Goal: Task Accomplishment & Management: Manage account settings

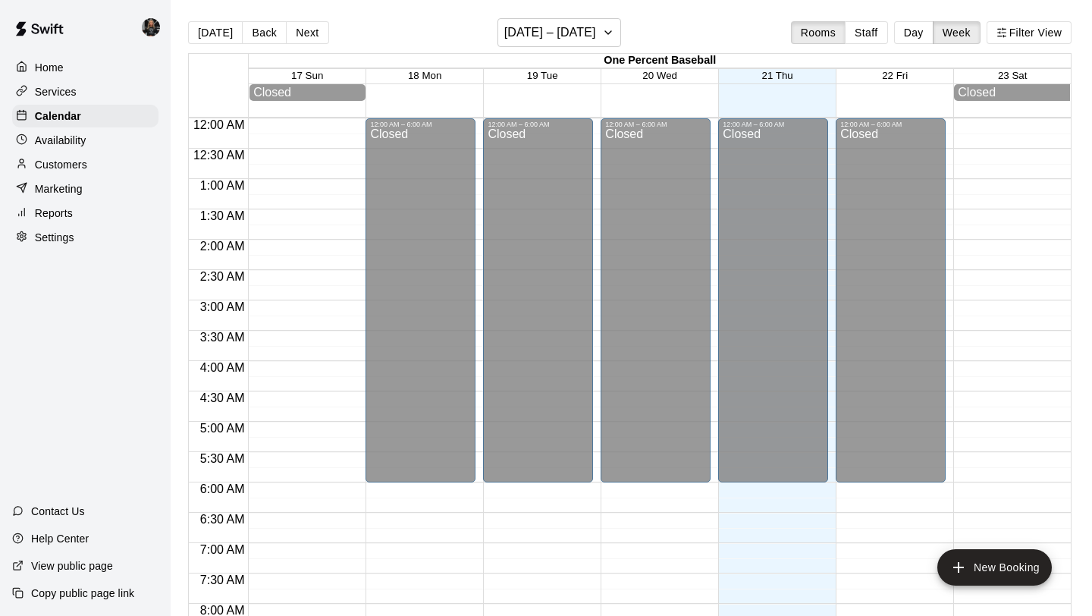
scroll to position [750, 0]
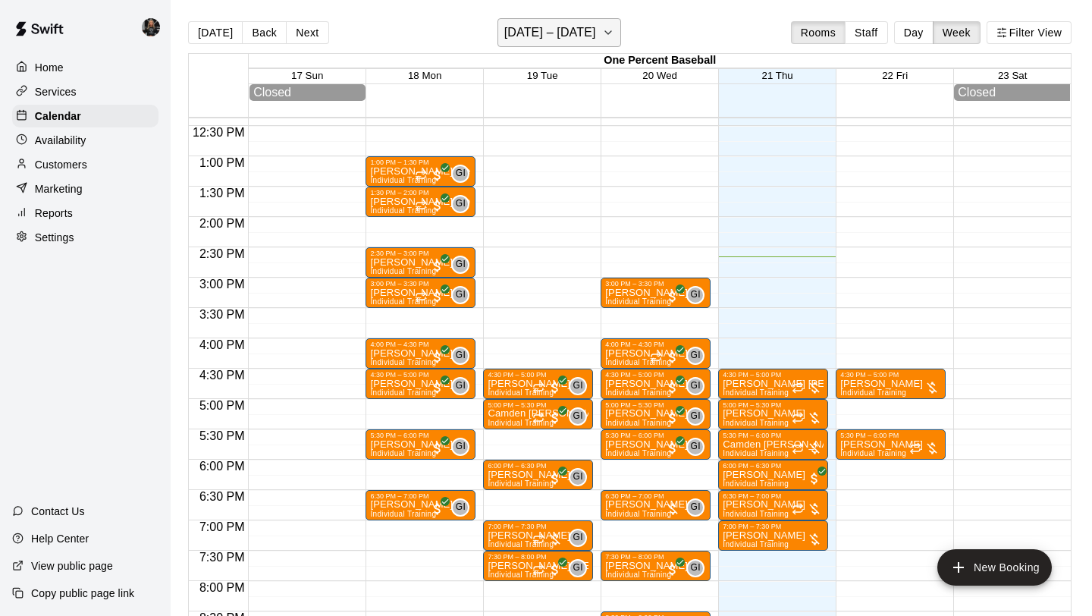
click at [559, 36] on h6 "[DATE] – [DATE]" at bounding box center [550, 32] width 92 height 21
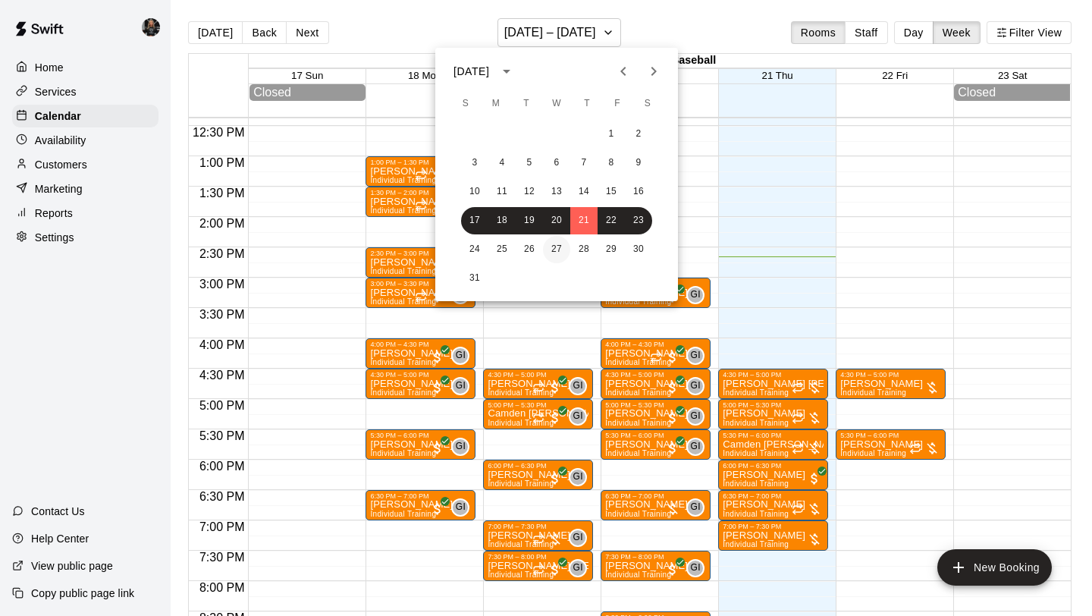
click at [556, 247] on button "27" at bounding box center [556, 249] width 27 height 27
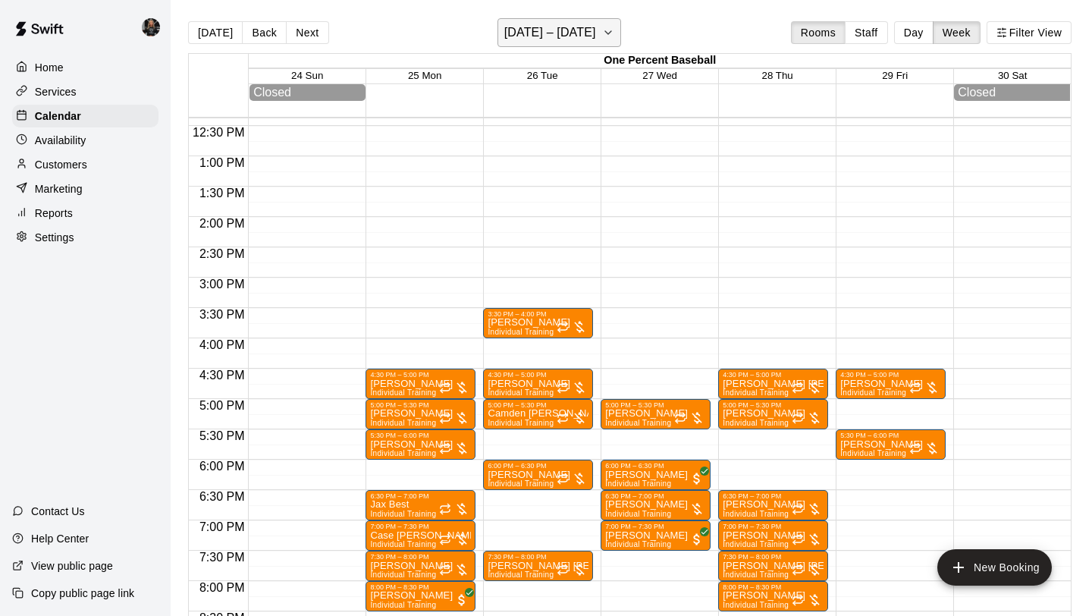
click at [549, 27] on h6 "[DATE] – [DATE]" at bounding box center [550, 32] width 92 height 21
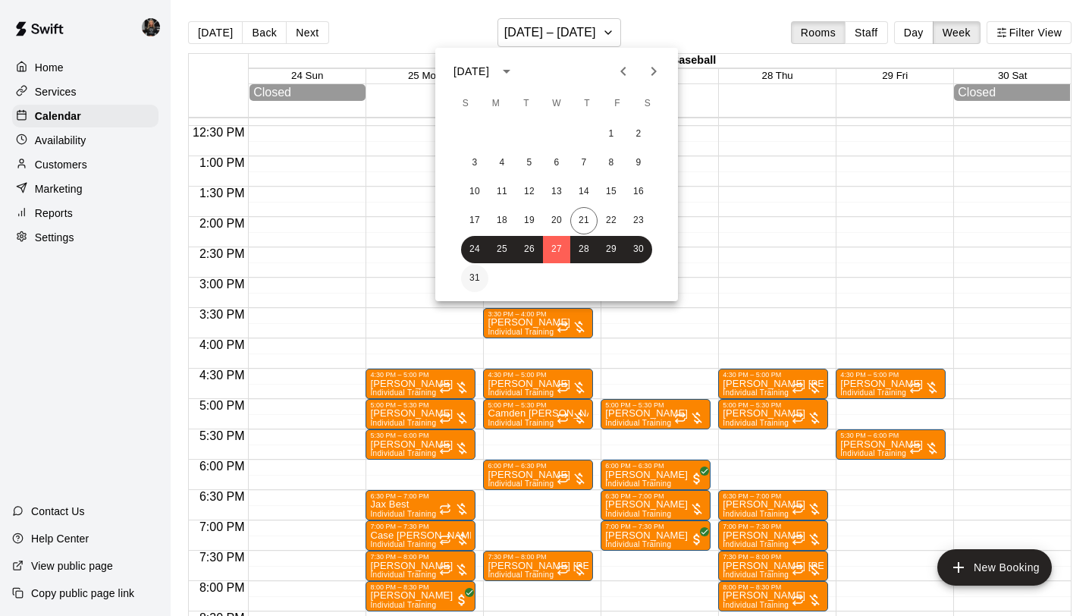
click at [471, 279] on button "31" at bounding box center [474, 278] width 27 height 27
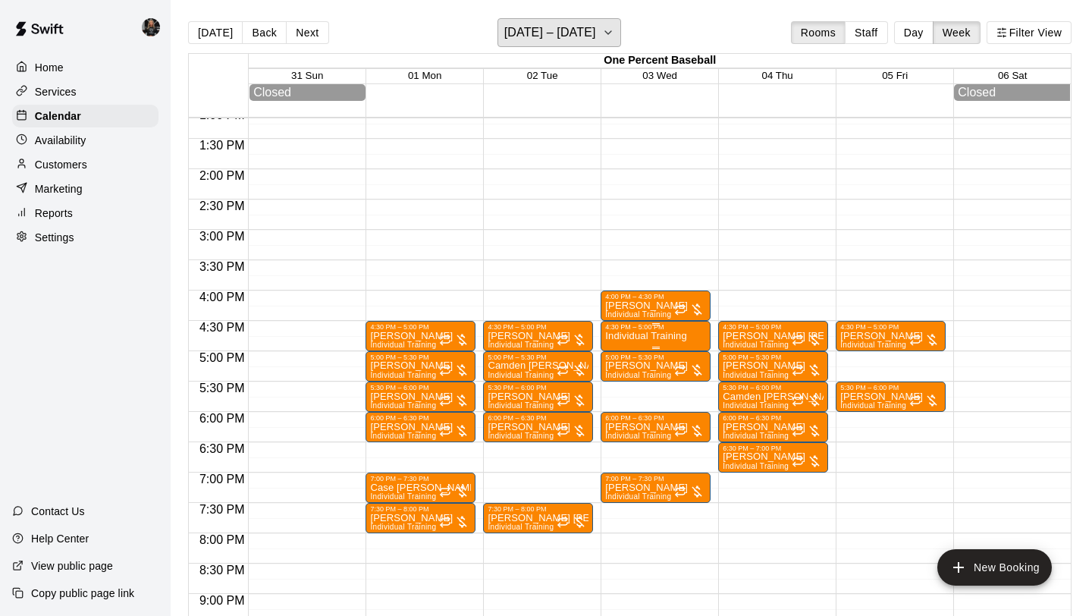
scroll to position [817, 0]
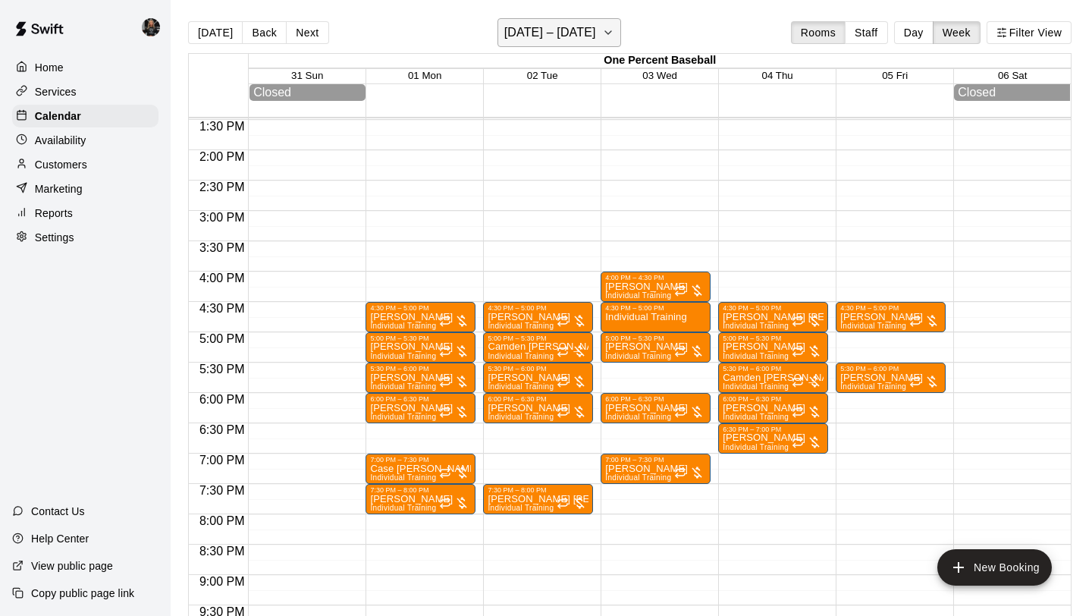
click at [514, 37] on h6 "[DATE] – [DATE]" at bounding box center [550, 32] width 92 height 21
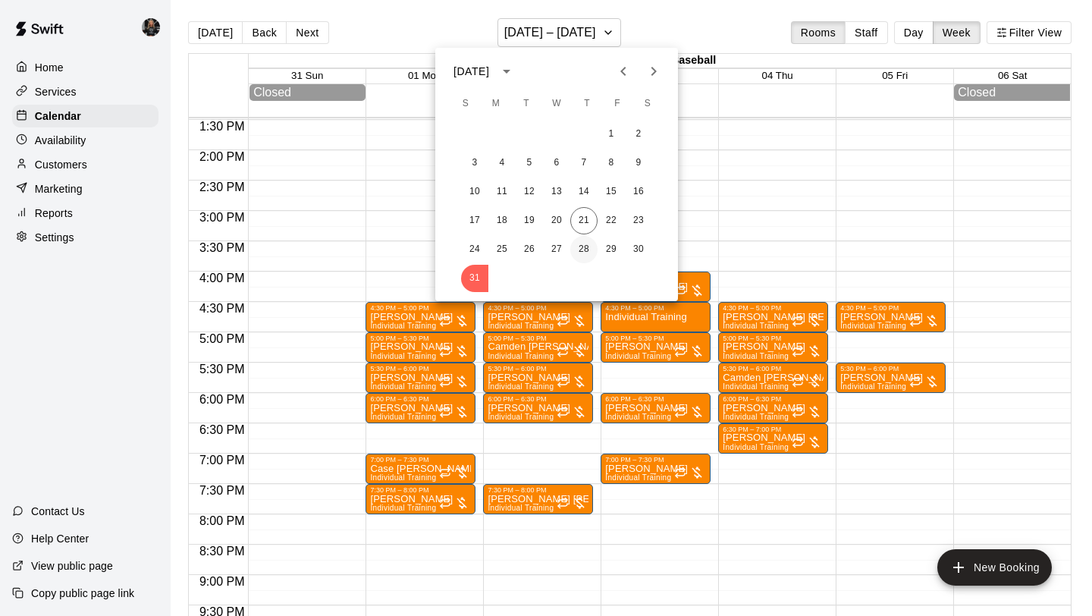
click at [584, 252] on button "28" at bounding box center [583, 249] width 27 height 27
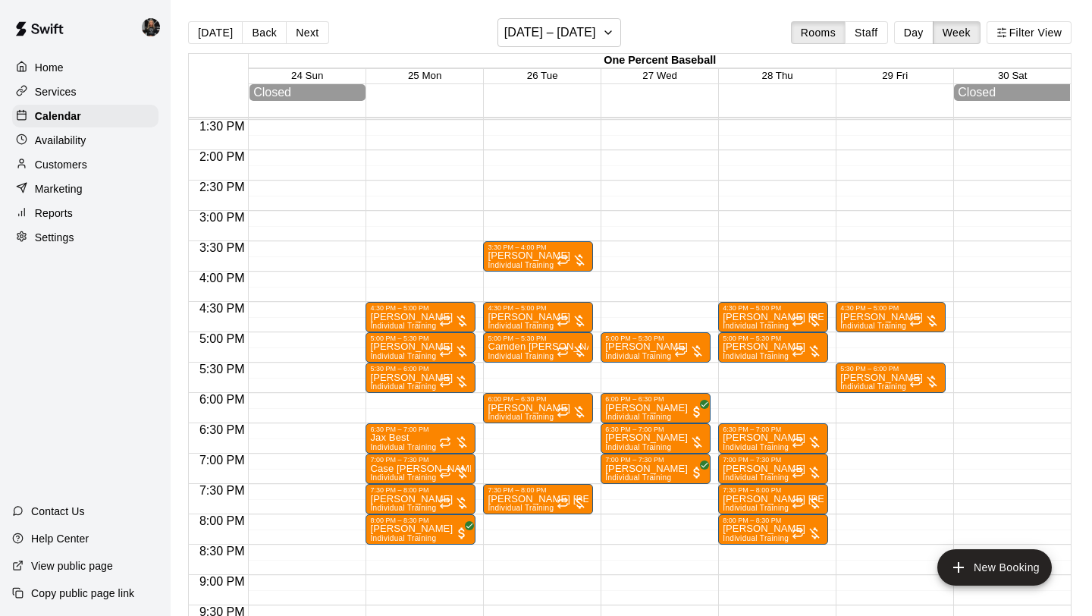
click at [648, 312] on div "12:00 AM – 6:00 AM Closed 5:00 PM – 5:30 PM [PERSON_NAME] Individual Training 6…" at bounding box center [655, 28] width 110 height 1455
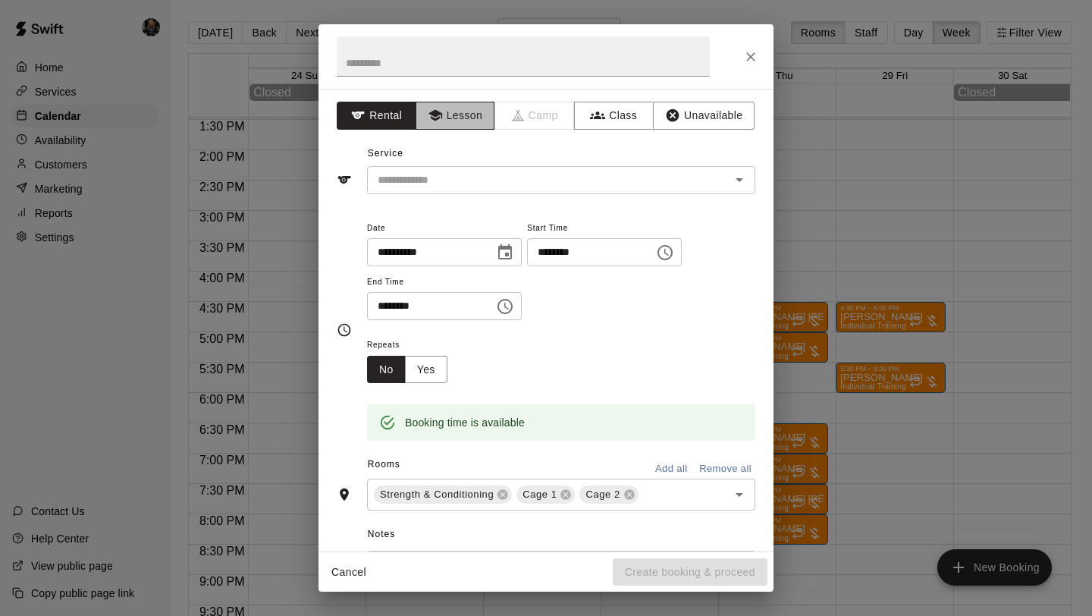
click at [460, 111] on button "Lesson" at bounding box center [455, 116] width 80 height 28
click at [478, 177] on input "text" at bounding box center [538, 180] width 334 height 19
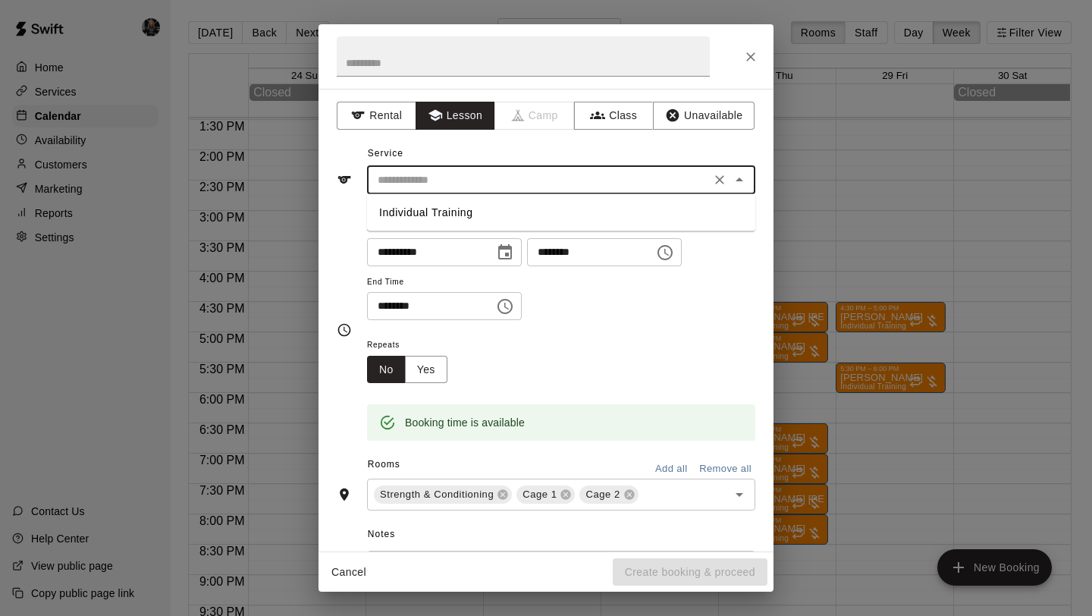
click at [478, 211] on li "Individual Training" at bounding box center [561, 212] width 388 height 25
type input "**********"
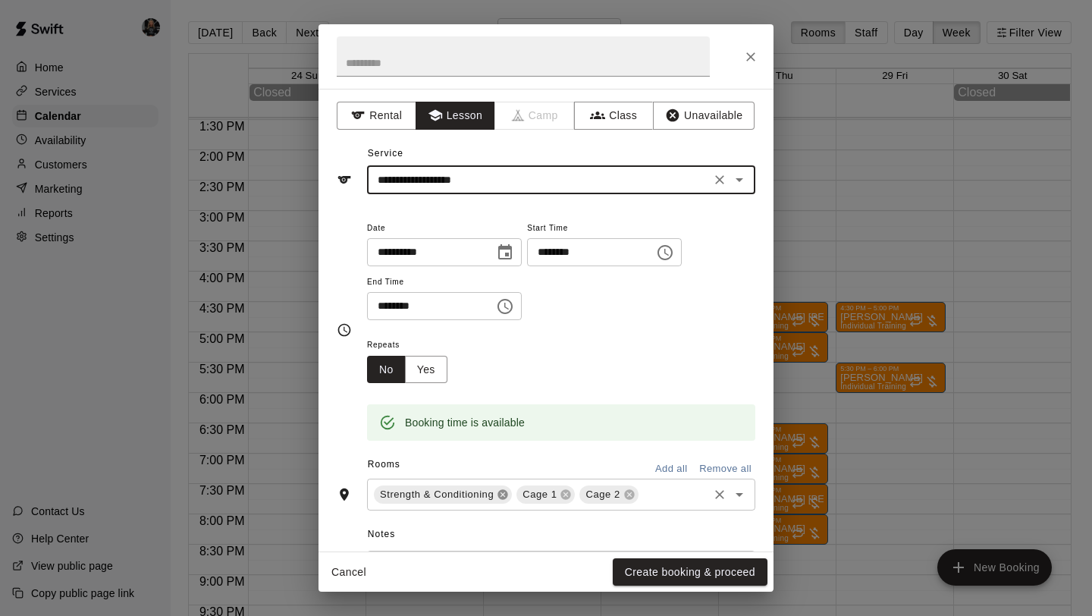
click at [502, 497] on icon at bounding box center [503, 495] width 10 height 10
click at [696, 566] on button "Create booking & proceed" at bounding box center [689, 572] width 155 height 28
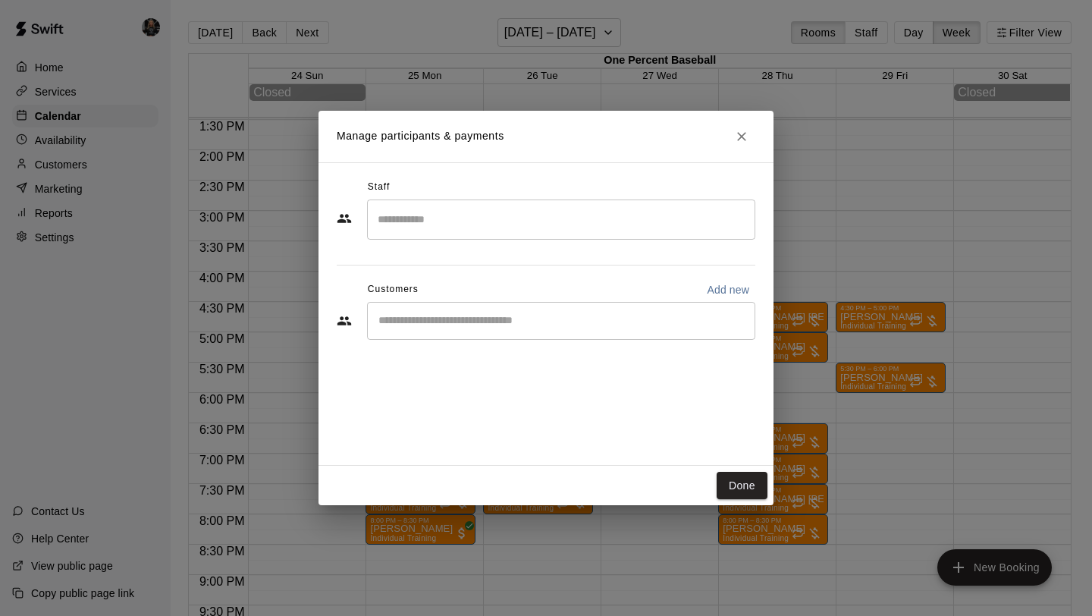
click at [498, 223] on input "Search staff" at bounding box center [561, 219] width 374 height 27
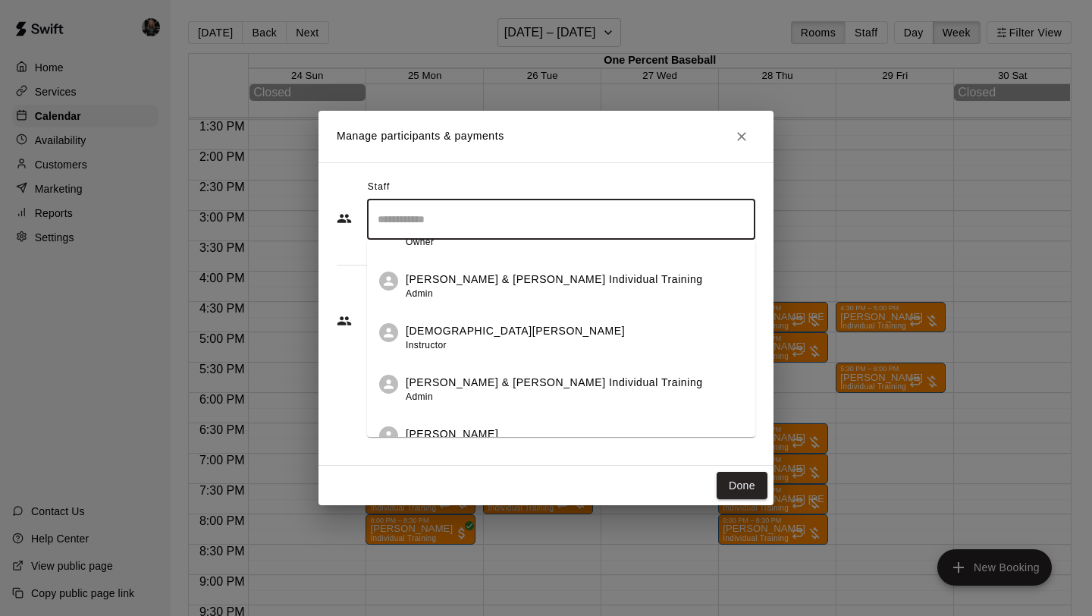
scroll to position [29, 0]
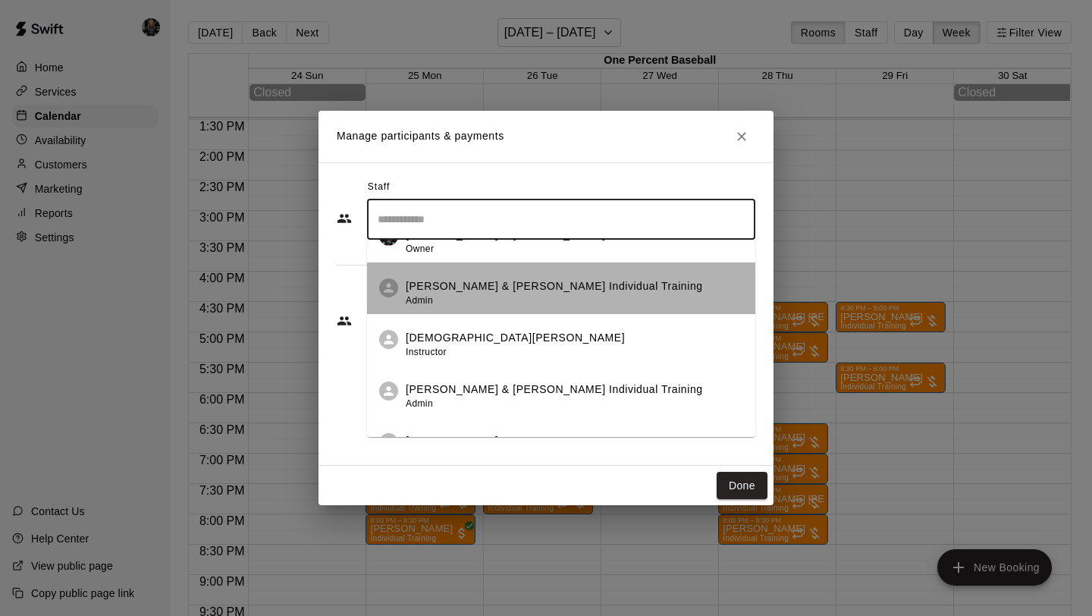
click at [506, 295] on div "[PERSON_NAME] & [PERSON_NAME] Individual Training Admin" at bounding box center [554, 293] width 297 height 30
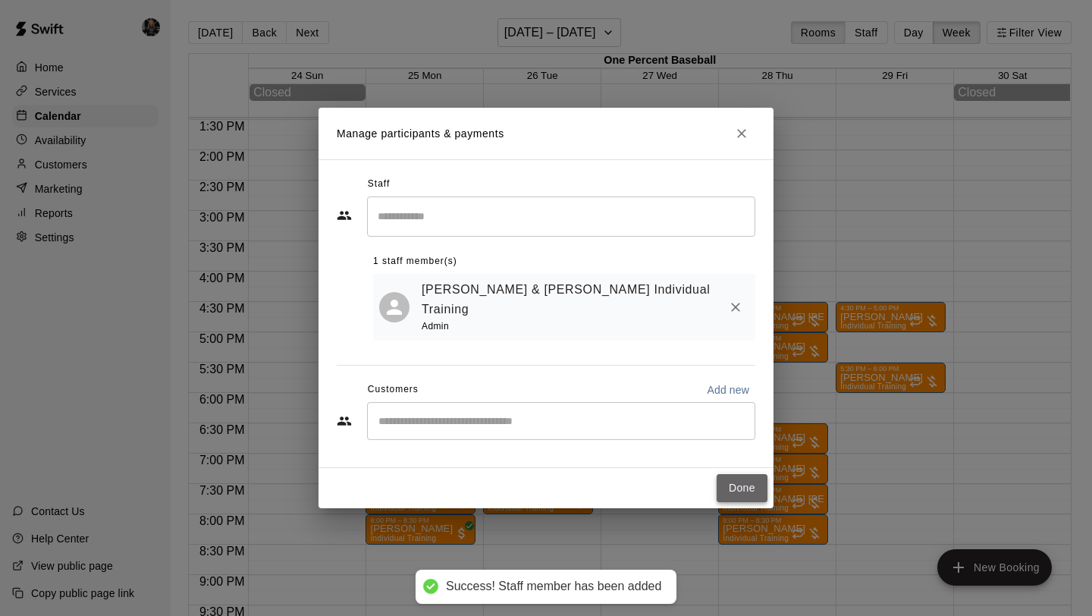
click at [742, 491] on button "Done" at bounding box center [741, 488] width 51 height 28
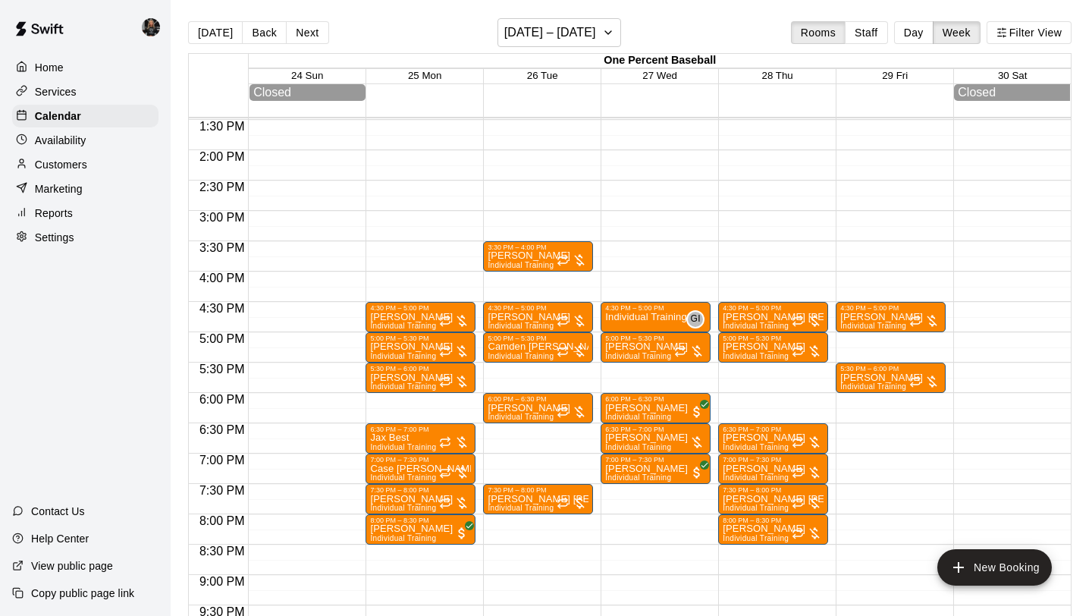
click at [66, 174] on div "Customers" at bounding box center [85, 164] width 146 height 23
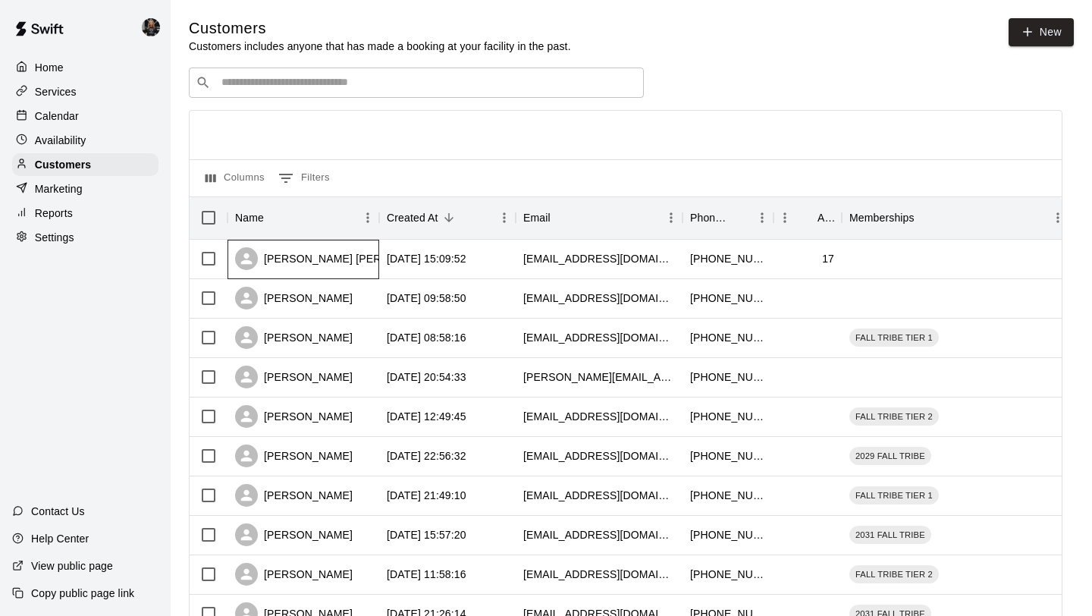
click at [350, 270] on div "[PERSON_NAME] [PERSON_NAME]" at bounding box center [303, 259] width 152 height 39
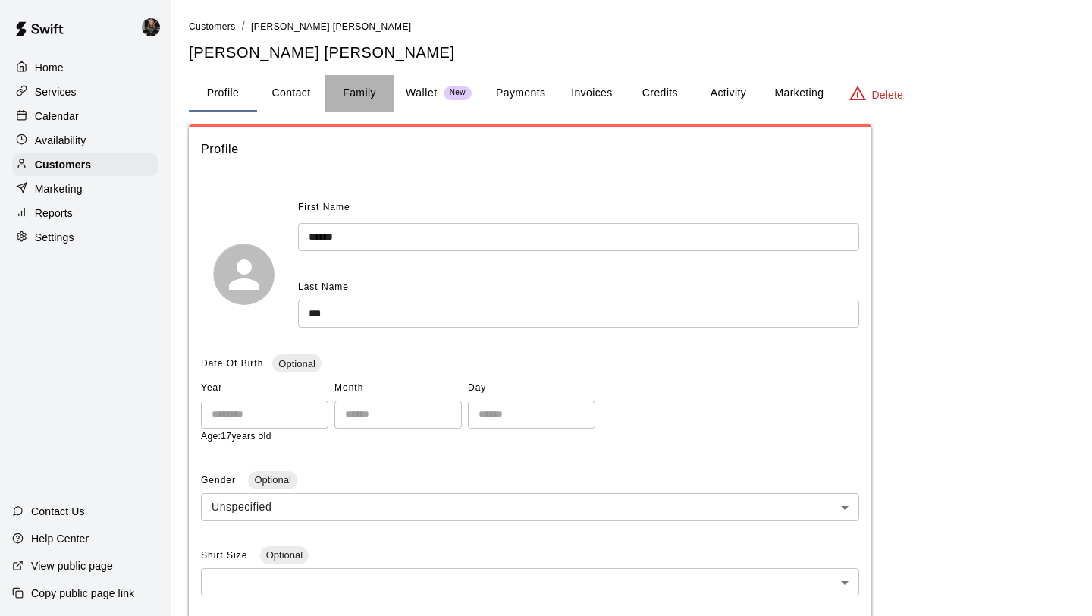
click at [359, 96] on button "Family" at bounding box center [359, 93] width 68 height 36
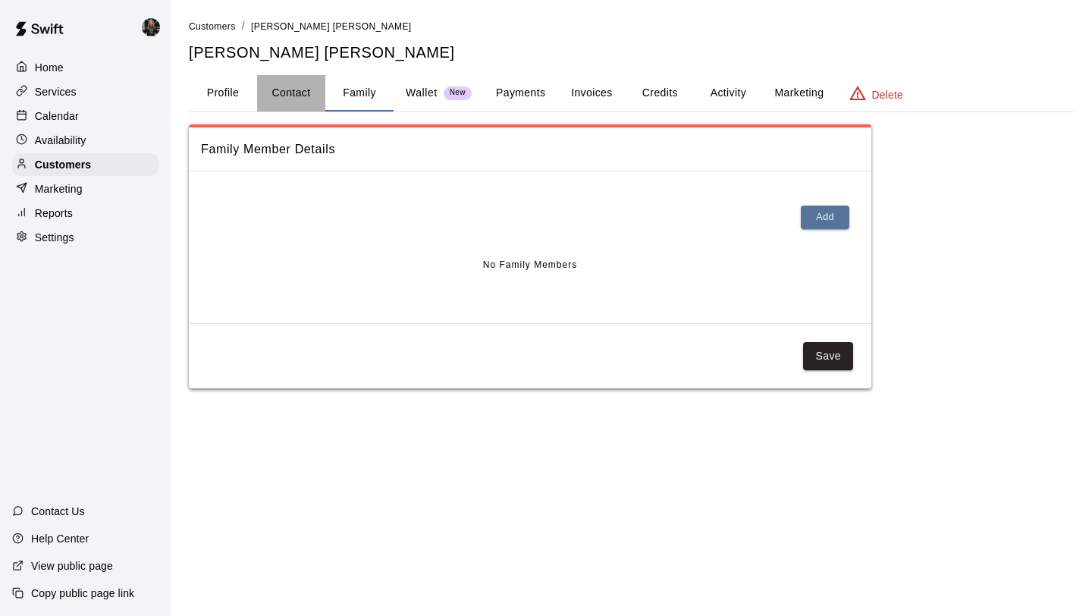
click at [302, 88] on button "Contact" at bounding box center [291, 93] width 68 height 36
select select "**"
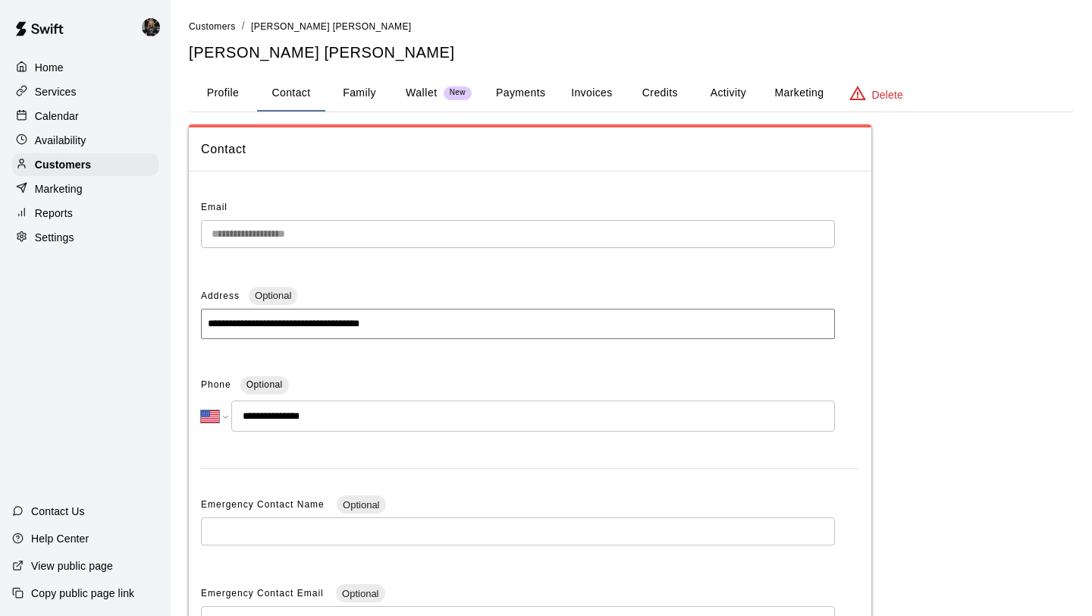
click at [236, 98] on button "Profile" at bounding box center [223, 93] width 68 height 36
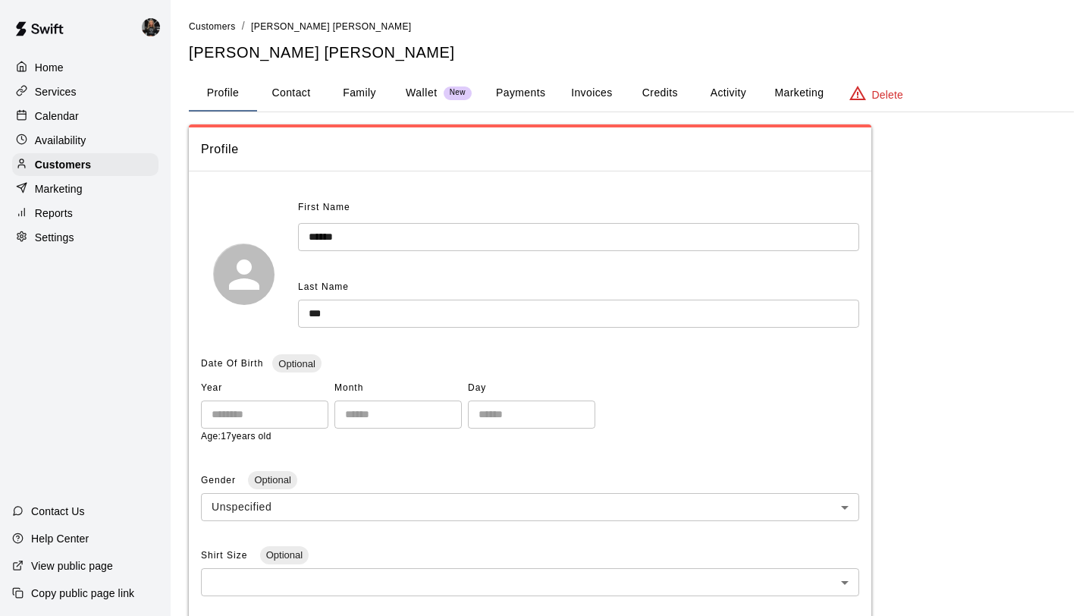
click at [728, 90] on button "Activity" at bounding box center [728, 93] width 68 height 36
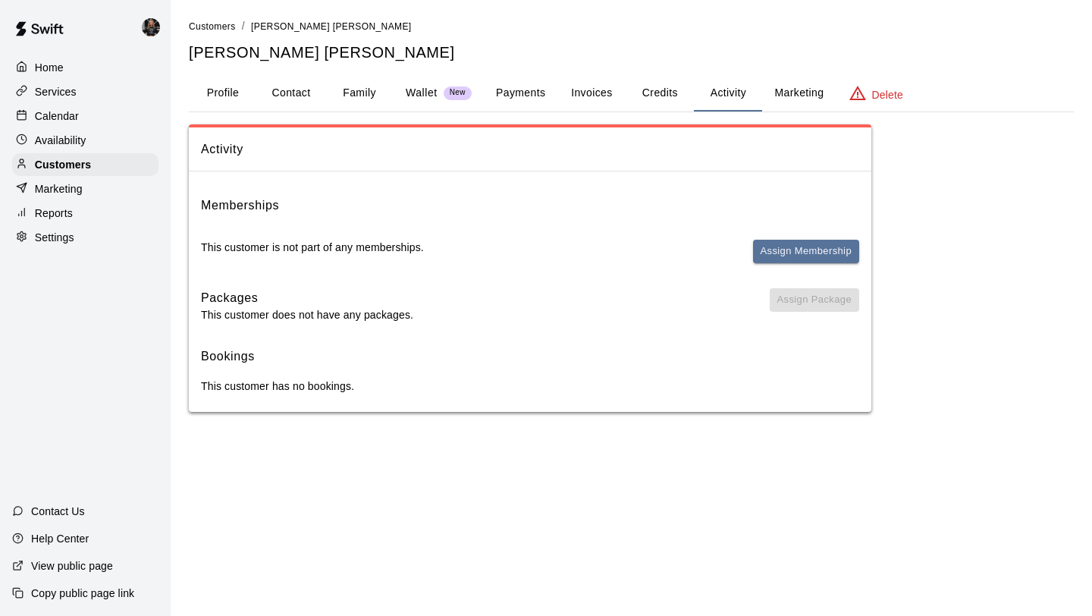
click at [616, 89] on button "Invoices" at bounding box center [591, 93] width 68 height 36
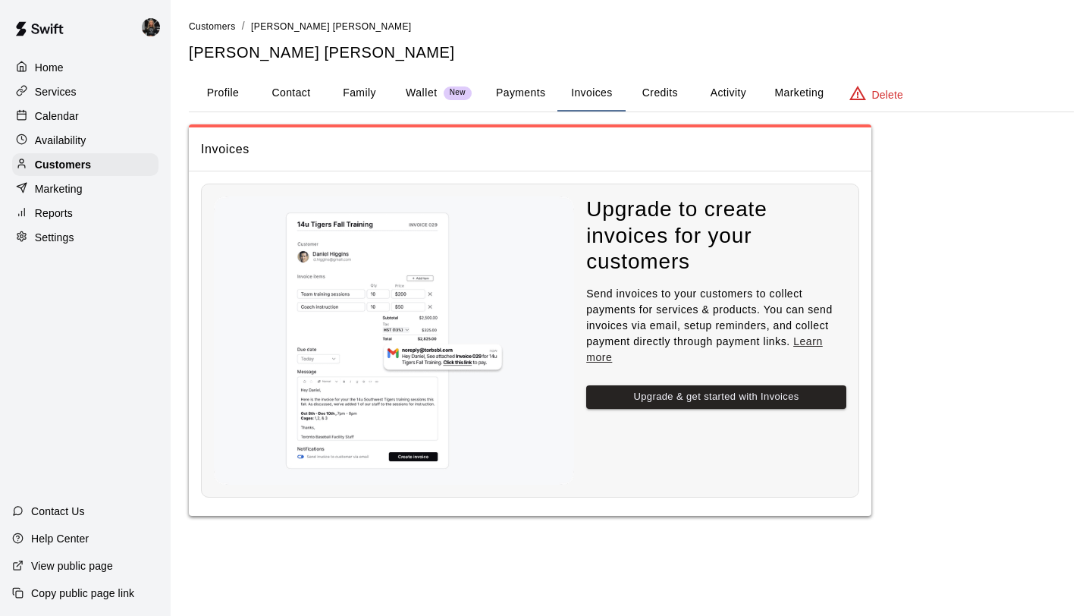
click at [657, 91] on button "Credits" at bounding box center [659, 93] width 68 height 36
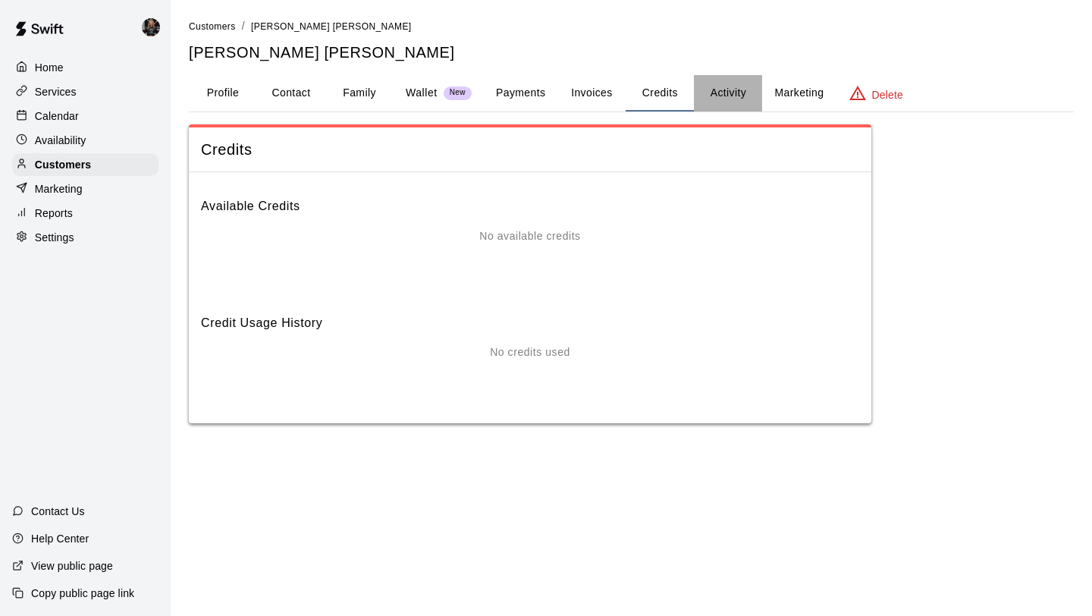
click at [719, 97] on button "Activity" at bounding box center [728, 93] width 68 height 36
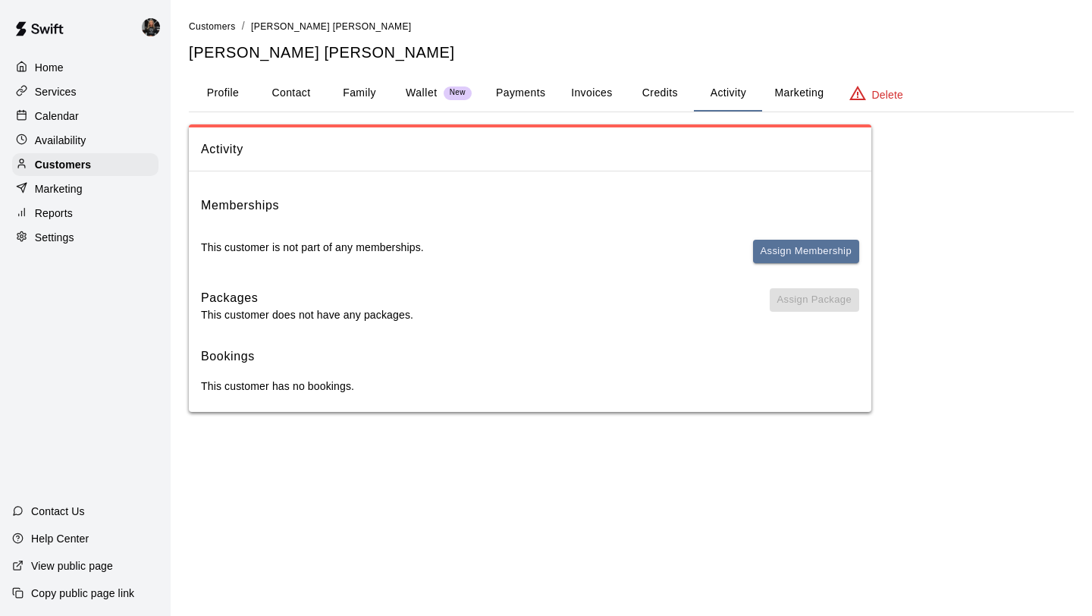
click at [498, 96] on button "Payments" at bounding box center [521, 93] width 74 height 36
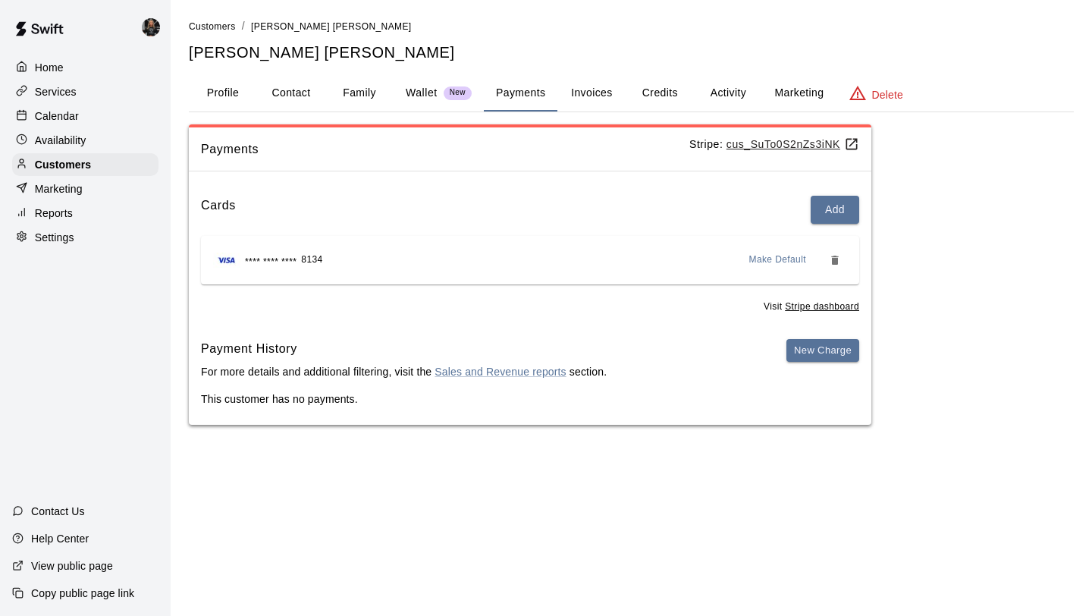
click at [50, 121] on p "Calendar" at bounding box center [57, 115] width 44 height 15
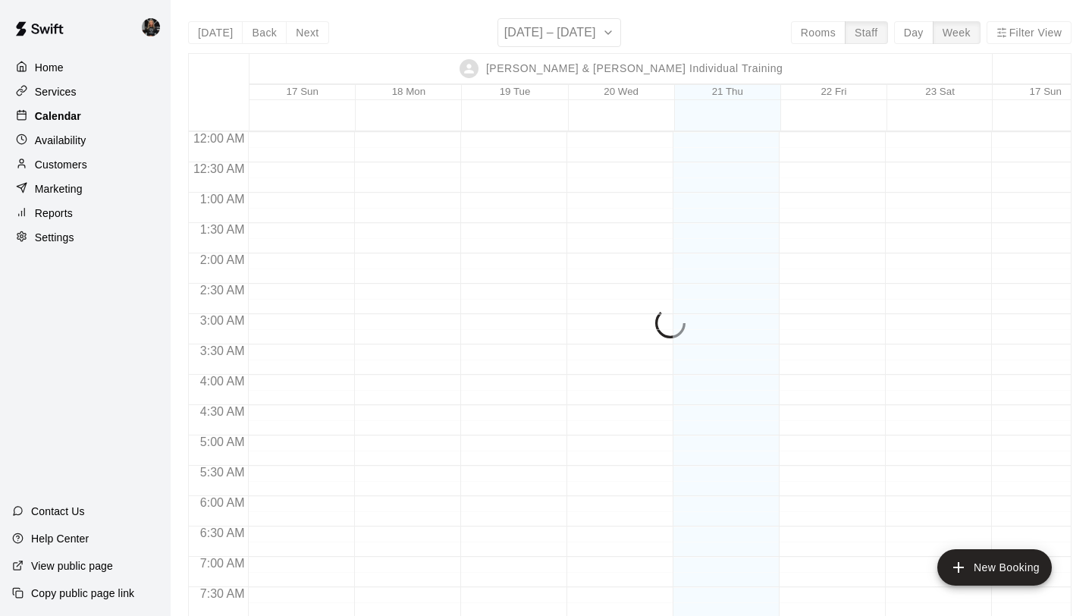
scroll to position [928, 0]
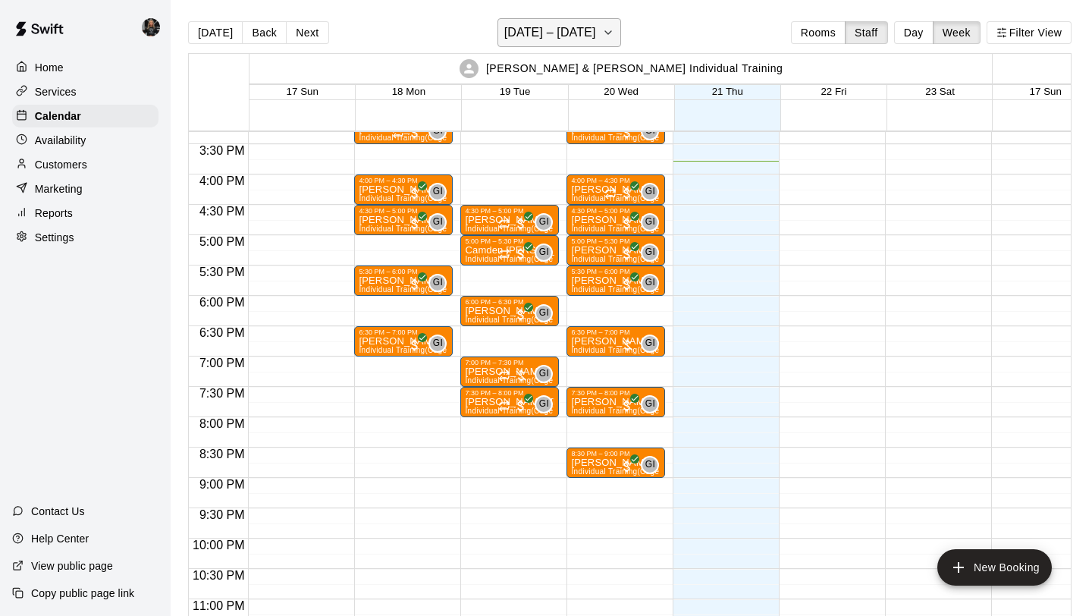
click at [514, 36] on h6 "[DATE] – [DATE]" at bounding box center [550, 32] width 92 height 21
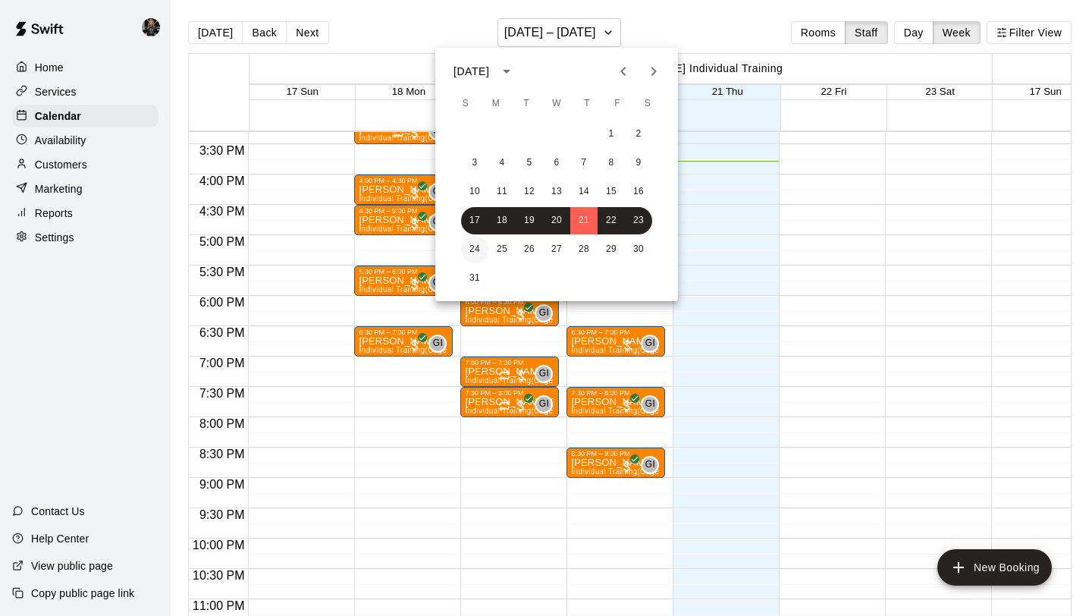
click at [487, 251] on button "24" at bounding box center [474, 249] width 27 height 27
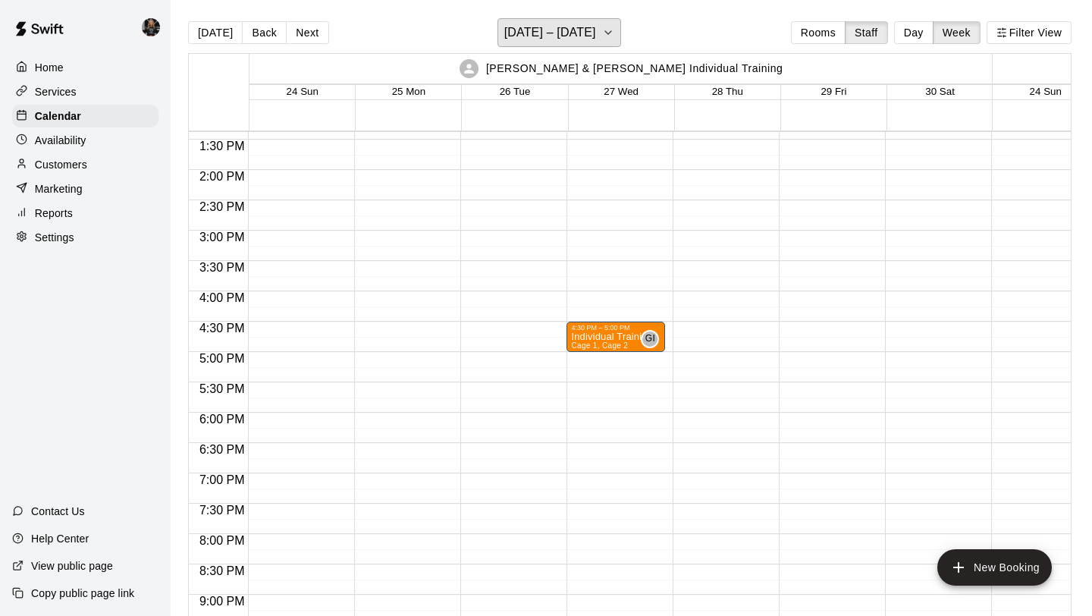
scroll to position [816, 0]
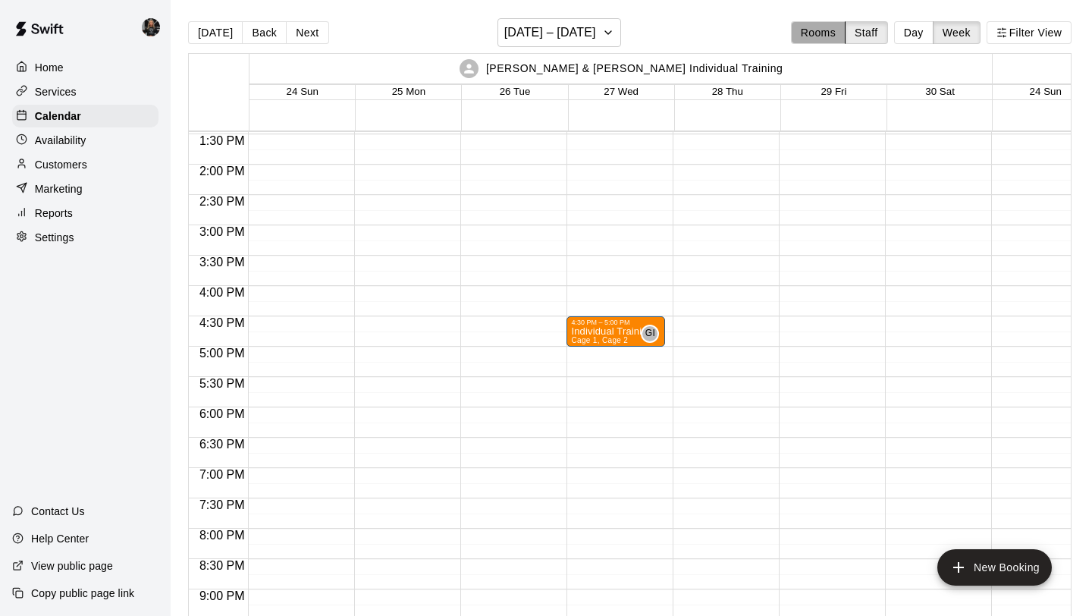
click at [819, 40] on button "Rooms" at bounding box center [818, 32] width 55 height 23
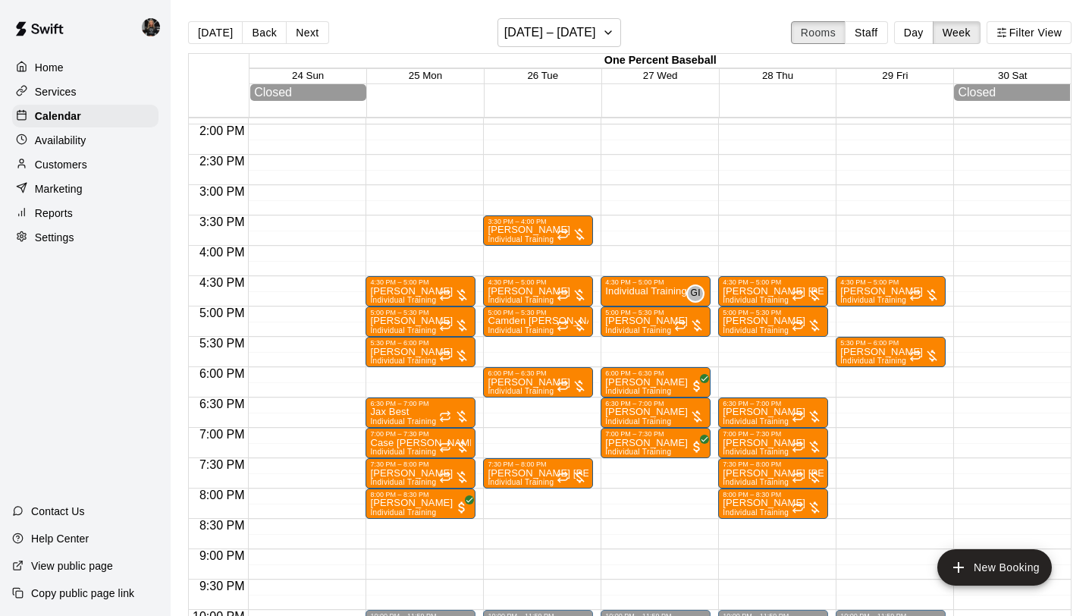
scroll to position [835, 0]
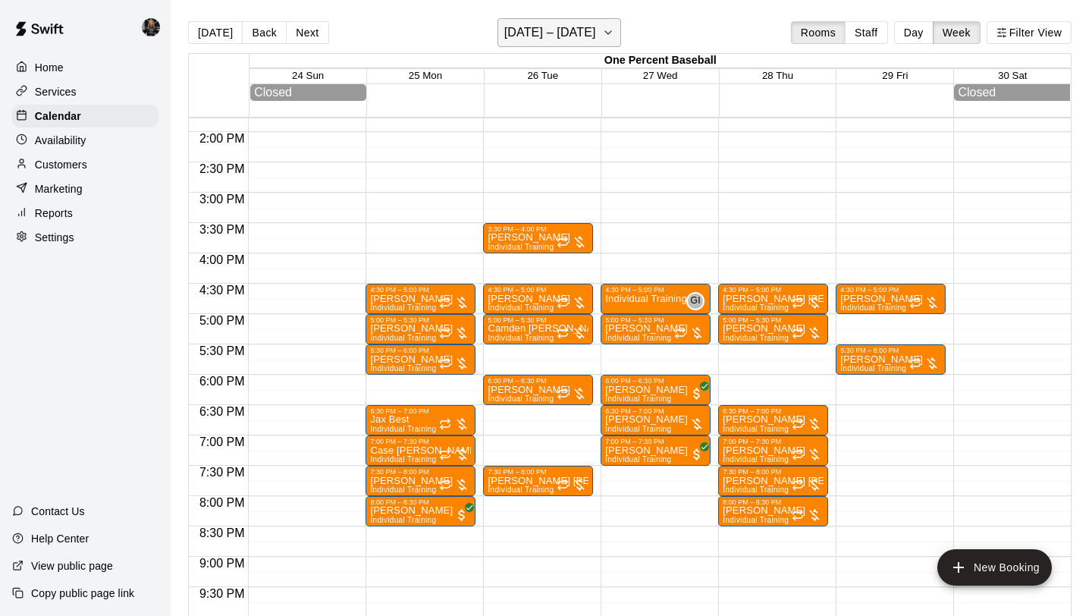
click at [529, 24] on h6 "[DATE] – [DATE]" at bounding box center [550, 32] width 92 height 21
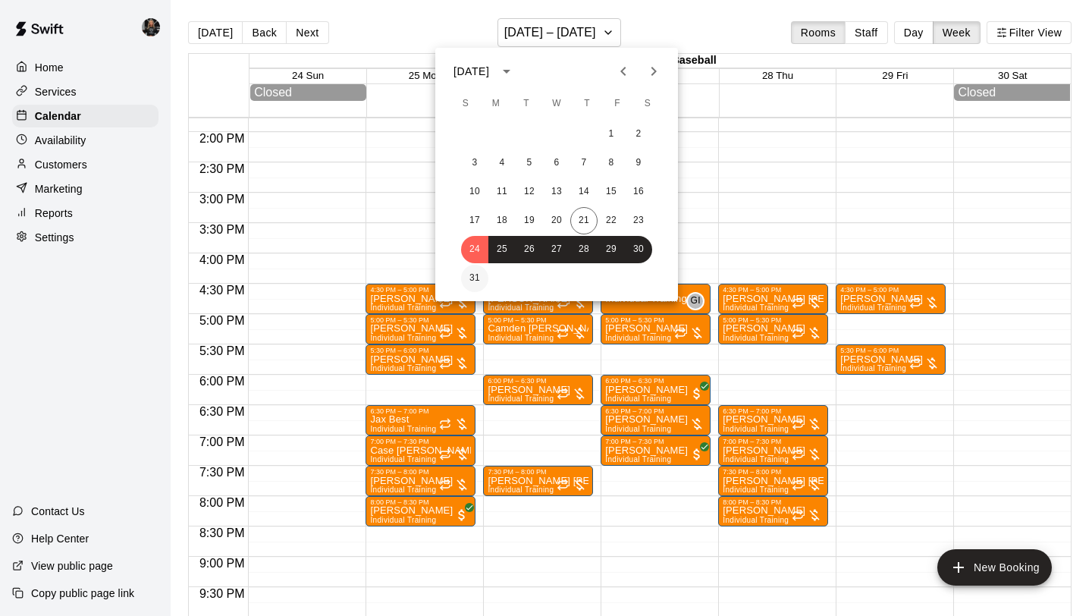
click at [469, 275] on button "31" at bounding box center [474, 278] width 27 height 27
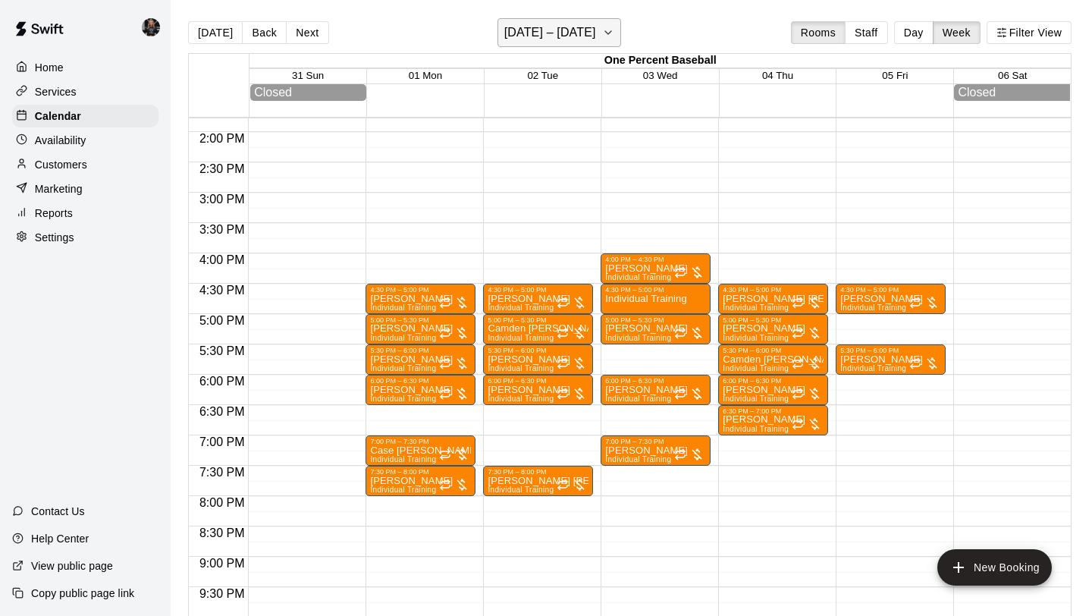
click at [569, 34] on h6 "[DATE] – [DATE]" at bounding box center [550, 32] width 92 height 21
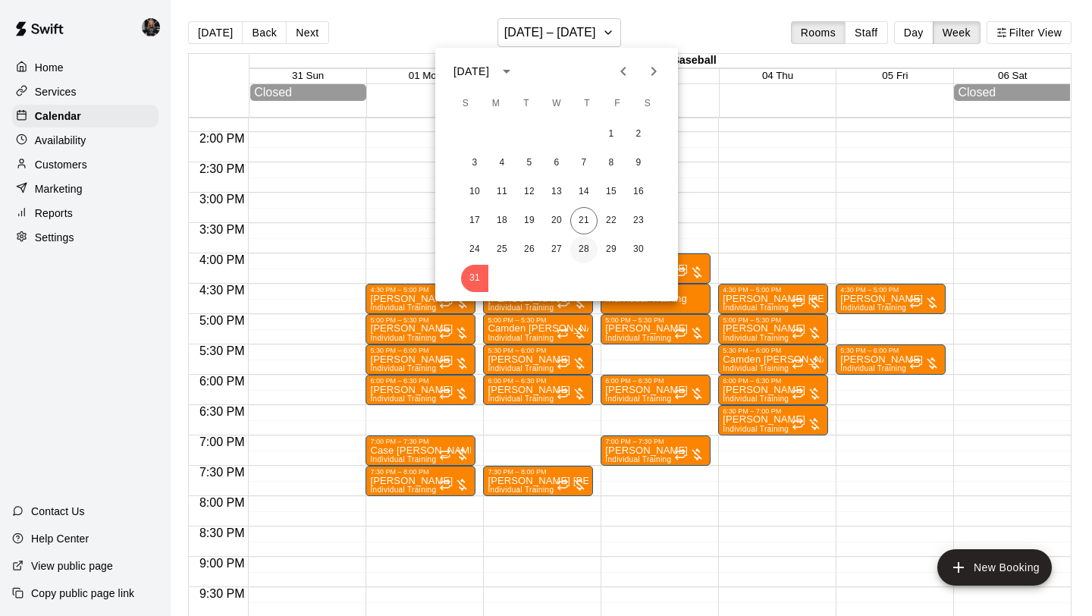
click at [585, 244] on button "28" at bounding box center [583, 249] width 27 height 27
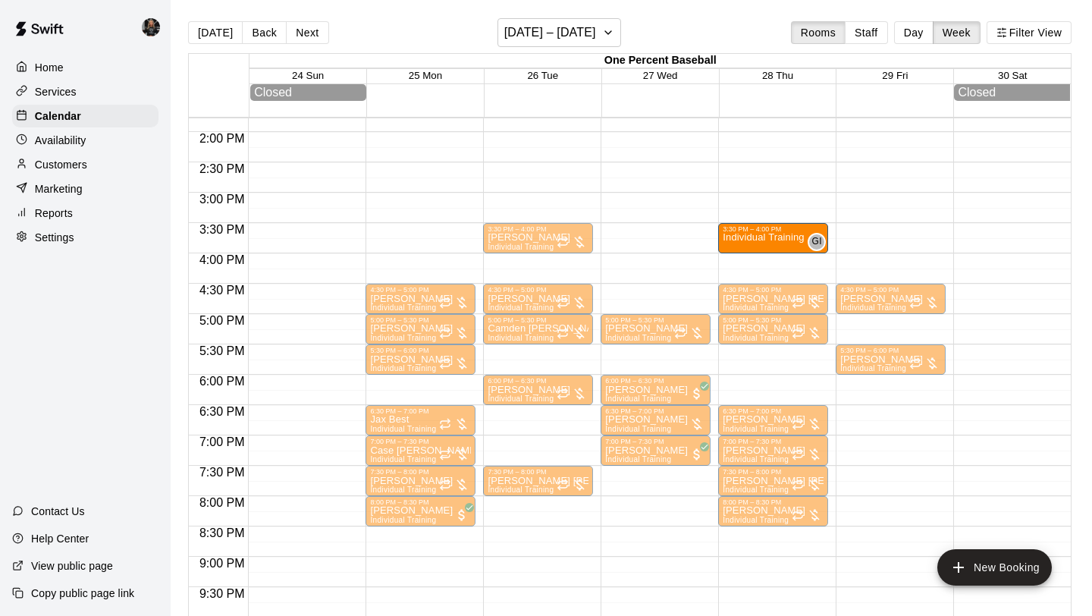
drag, startPoint x: 641, startPoint y: 298, endPoint x: 756, endPoint y: 249, distance: 124.6
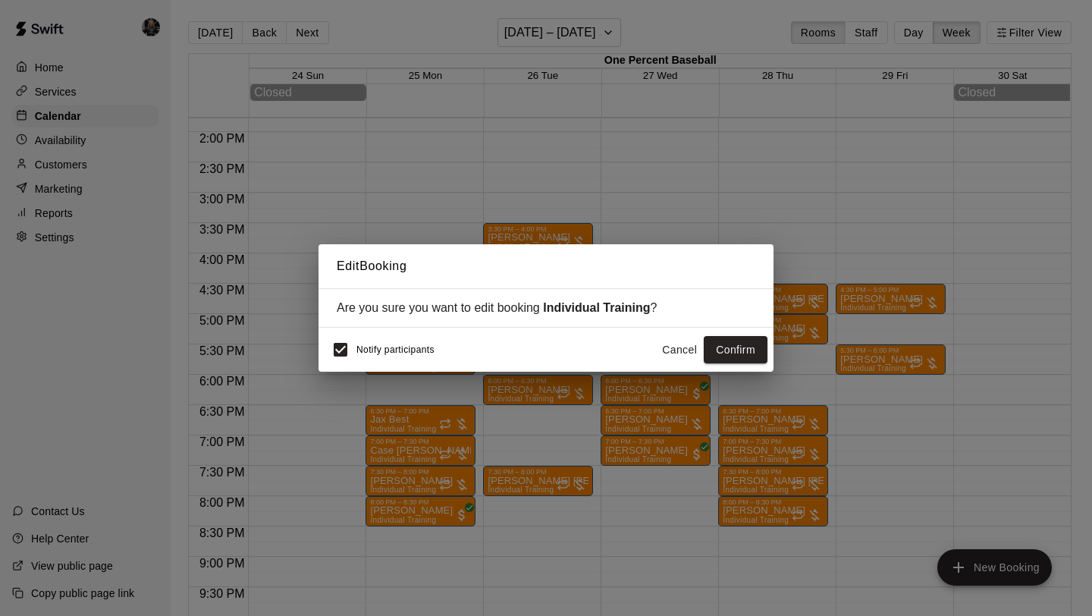
click at [752, 340] on button "Confirm" at bounding box center [735, 350] width 64 height 28
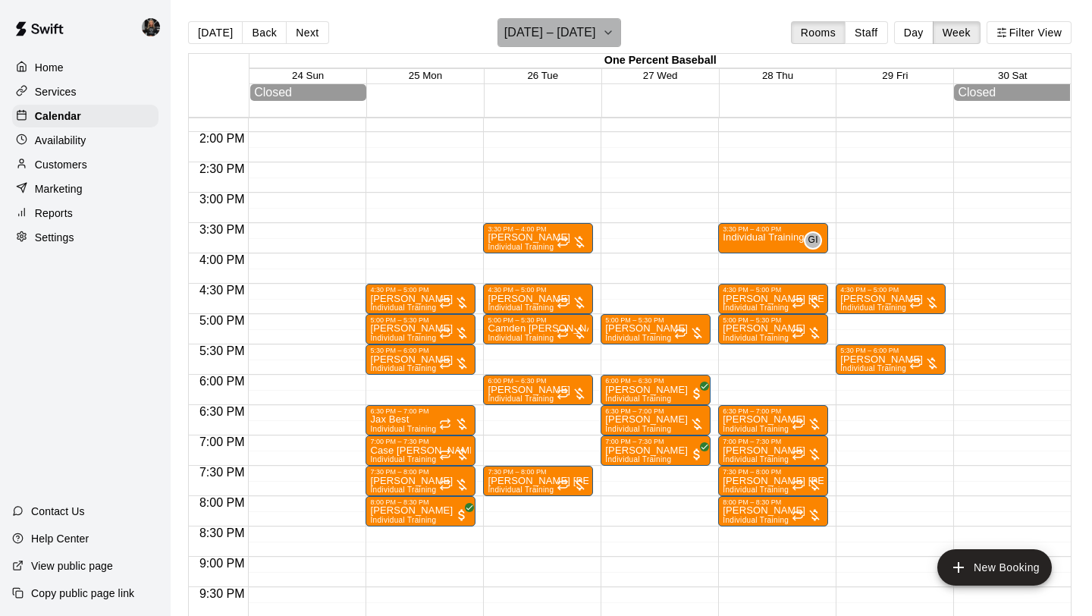
click at [581, 33] on h6 "[DATE] – [DATE]" at bounding box center [550, 32] width 92 height 21
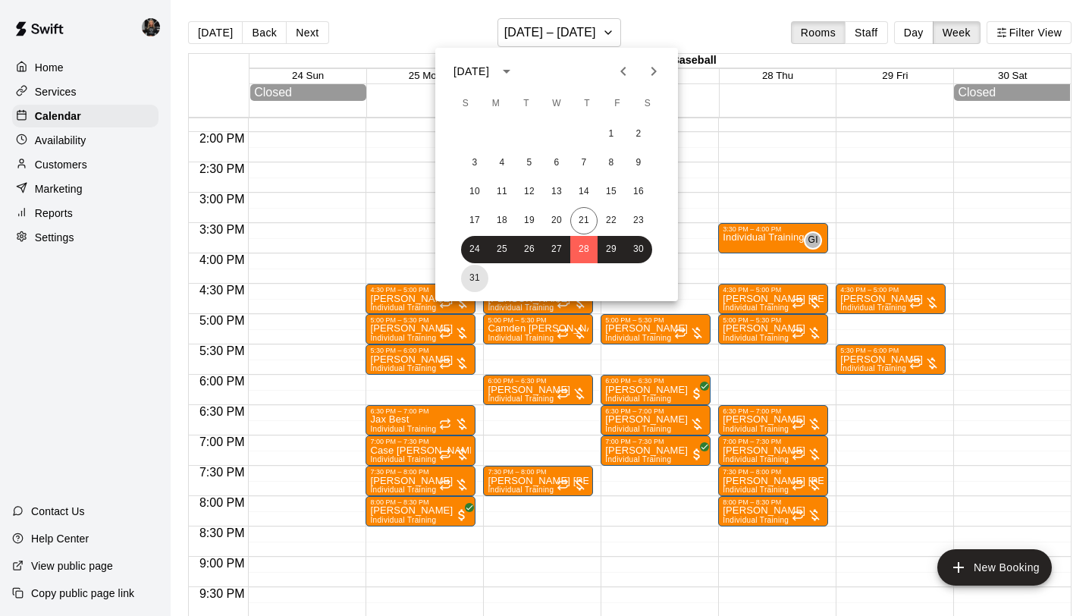
click at [475, 280] on button "31" at bounding box center [474, 278] width 27 height 27
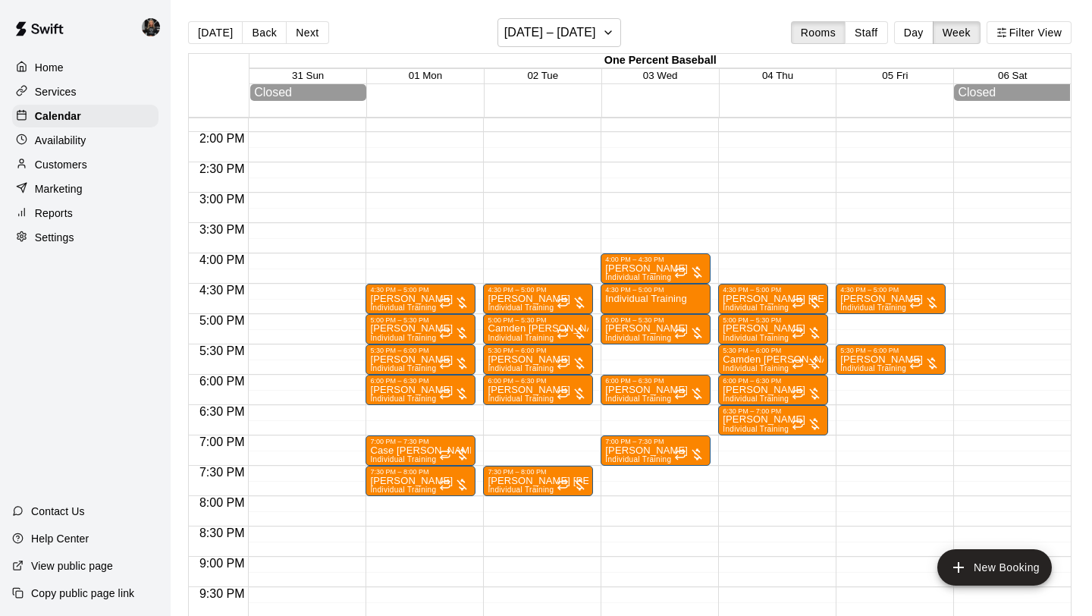
click at [747, 233] on div "12:00 AM – 6:00 AM Closed 4:30 PM – 5:00 PM [PERSON_NAME] [PERSON_NAME] Individ…" at bounding box center [773, 10] width 110 height 1455
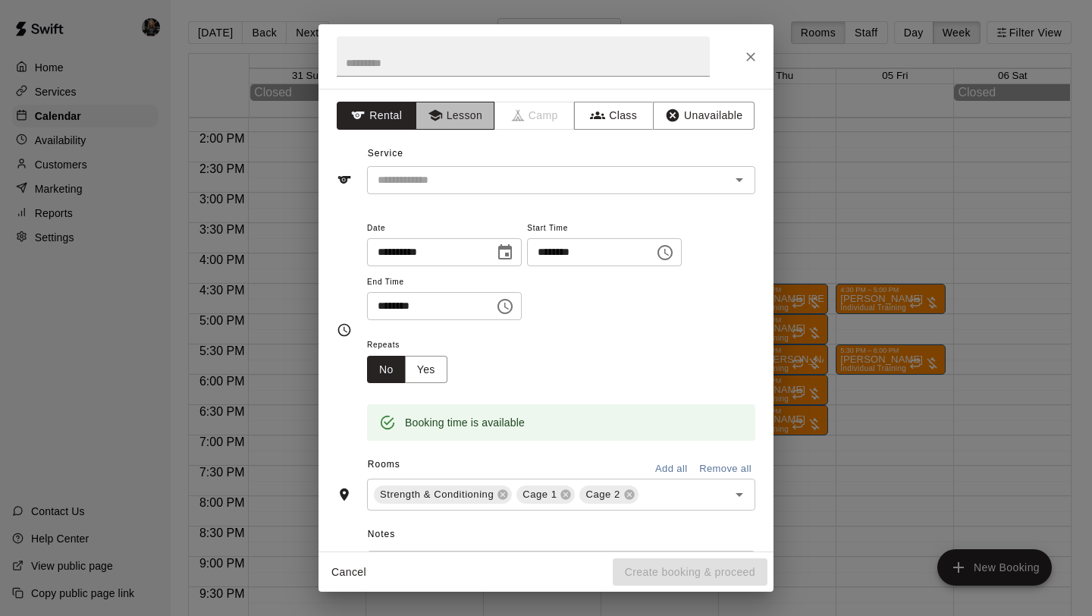
click at [462, 108] on button "Lesson" at bounding box center [455, 116] width 80 height 28
click at [539, 185] on input "text" at bounding box center [538, 180] width 334 height 19
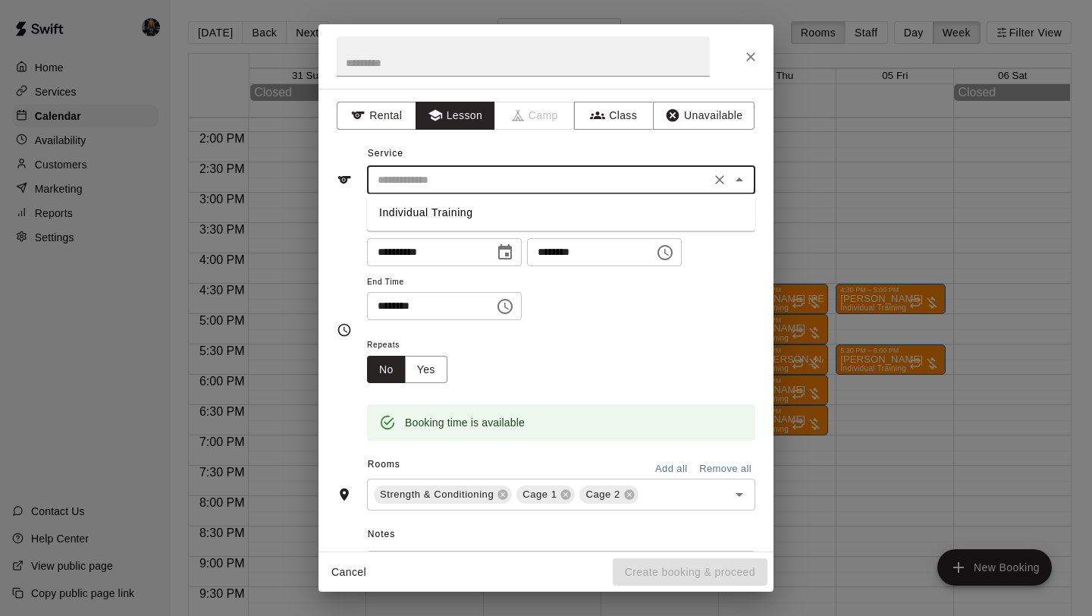
click at [524, 208] on li "Individual Training" at bounding box center [561, 212] width 388 height 25
type input "**********"
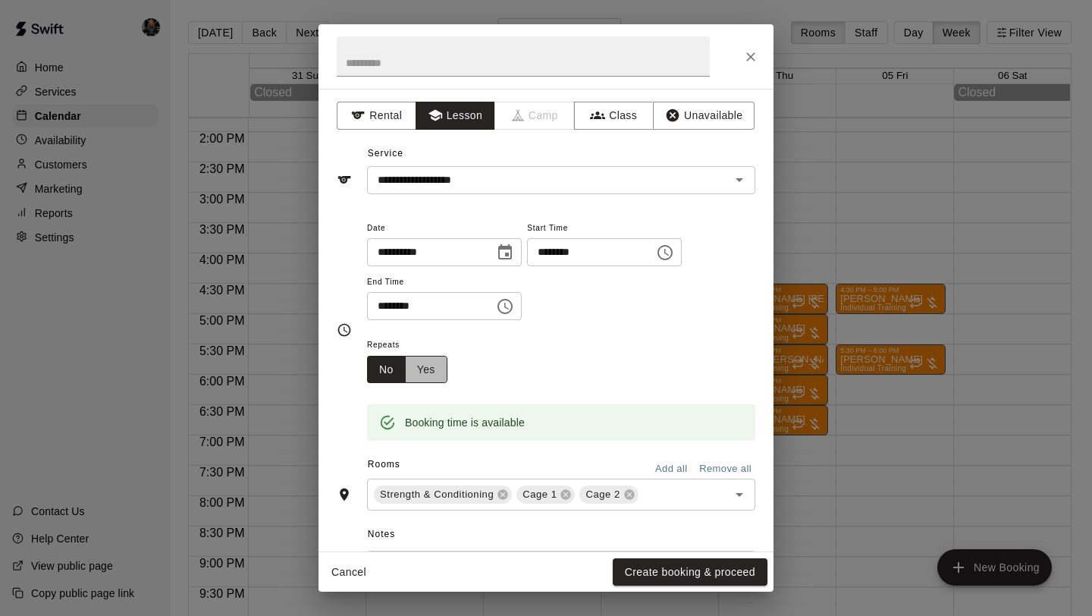
click at [434, 369] on button "Yes" at bounding box center [426, 370] width 42 height 28
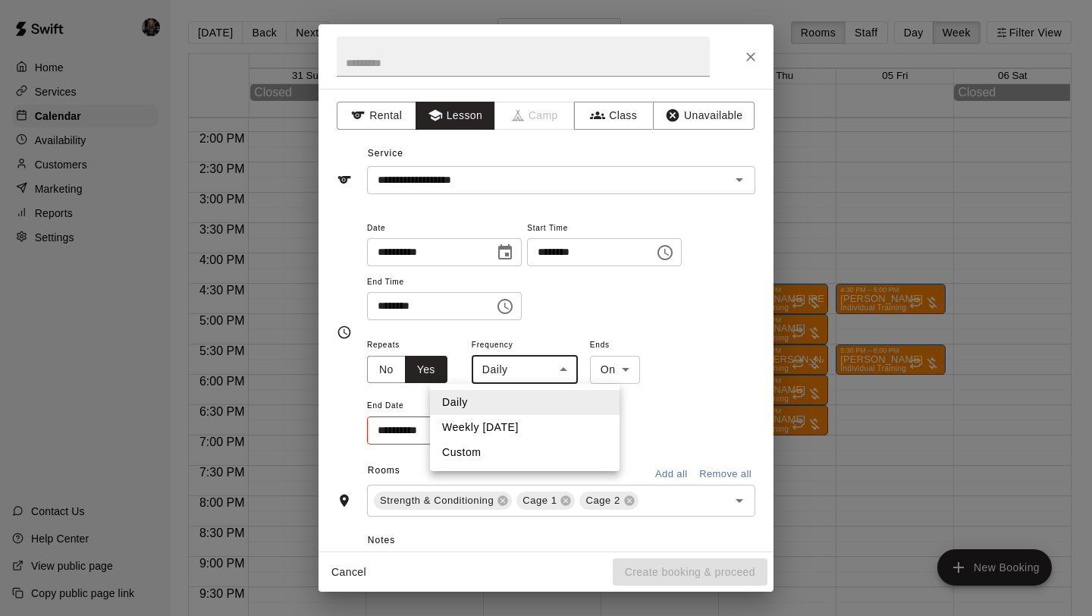
click at [537, 364] on body "Home Services Calendar Availability Customers Marketing Reports Settings Contac…" at bounding box center [546, 320] width 1092 height 640
click at [512, 444] on li "Custom" at bounding box center [525, 452] width 190 height 25
type input "******"
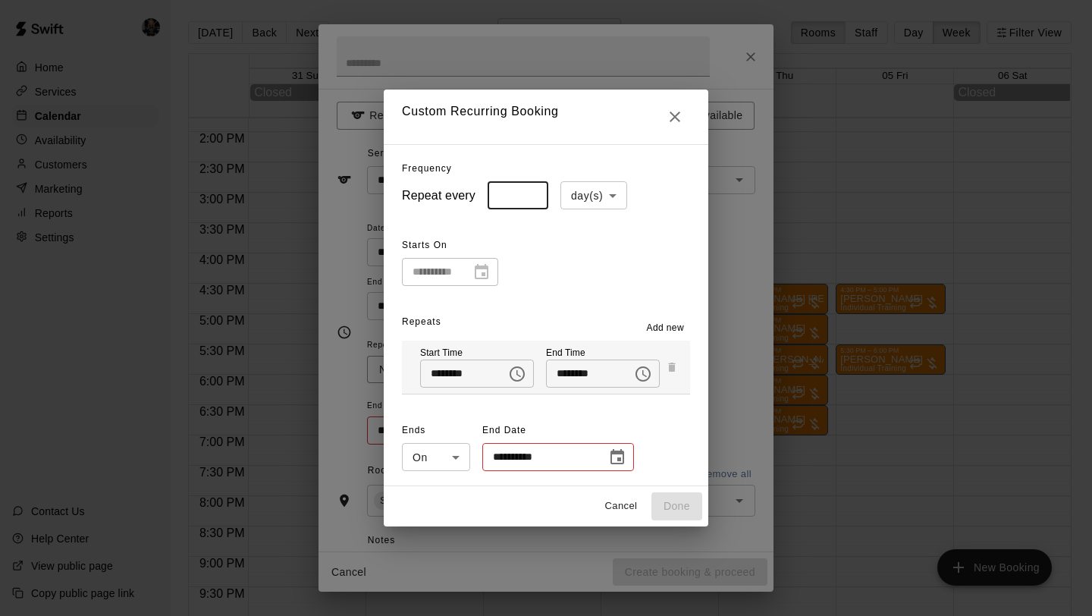
type input "*"
click at [535, 190] on input "*" at bounding box center [517, 195] width 61 height 28
click at [585, 195] on body "Home Services Calendar Availability Customers Marketing Reports Settings Contac…" at bounding box center [546, 320] width 1092 height 640
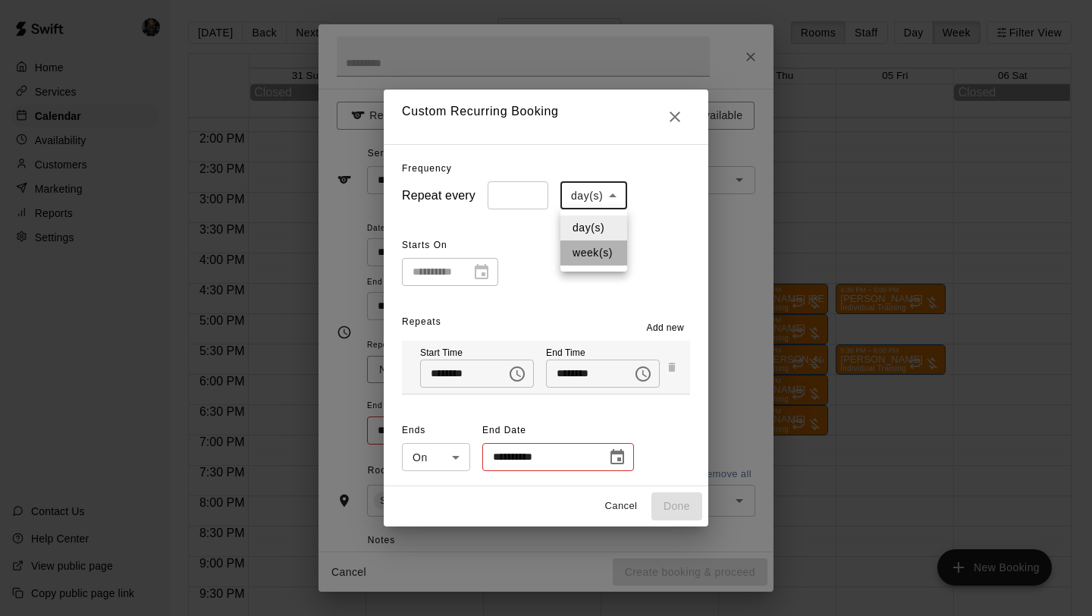
click at [587, 256] on li "week(s)" at bounding box center [593, 252] width 67 height 25
type input "******"
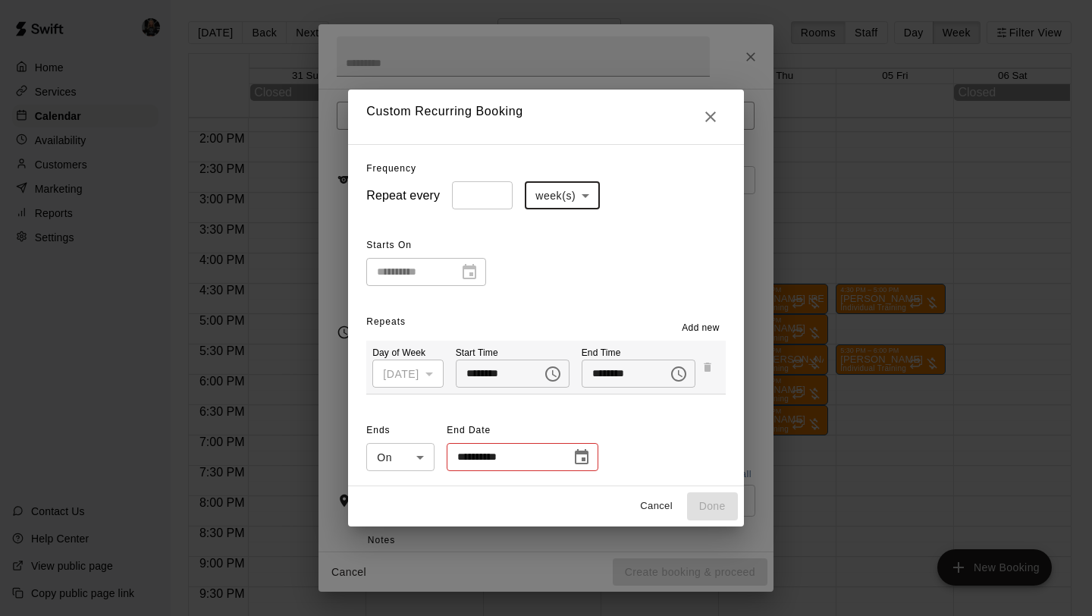
click at [576, 448] on icon "Choose date" at bounding box center [581, 457] width 18 height 18
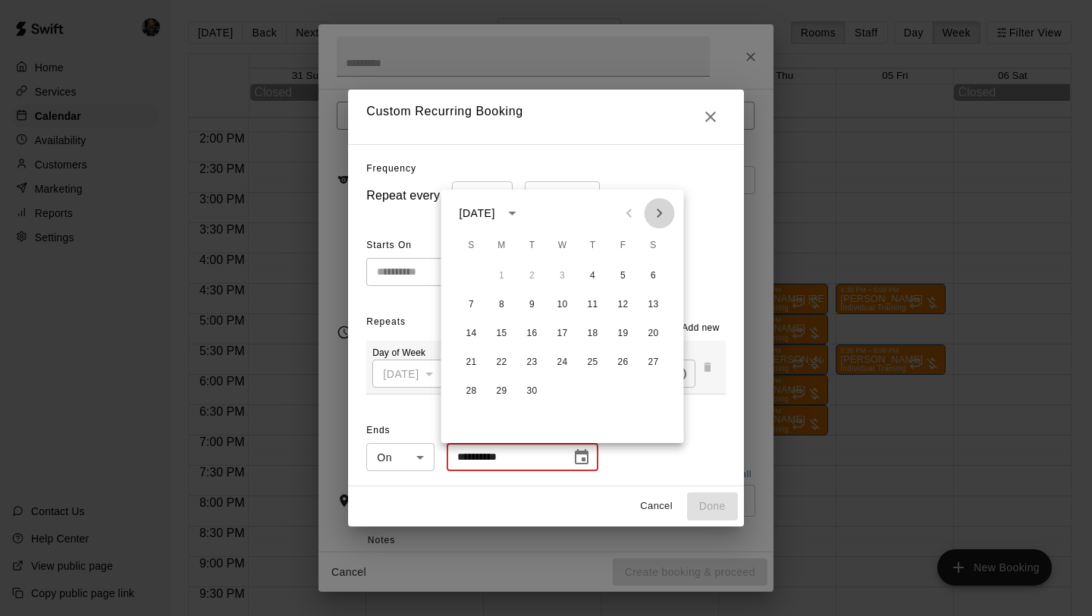
click at [659, 211] on icon "Next month" at bounding box center [658, 212] width 5 height 9
click at [631, 215] on icon "Previous month" at bounding box center [629, 213] width 18 height 18
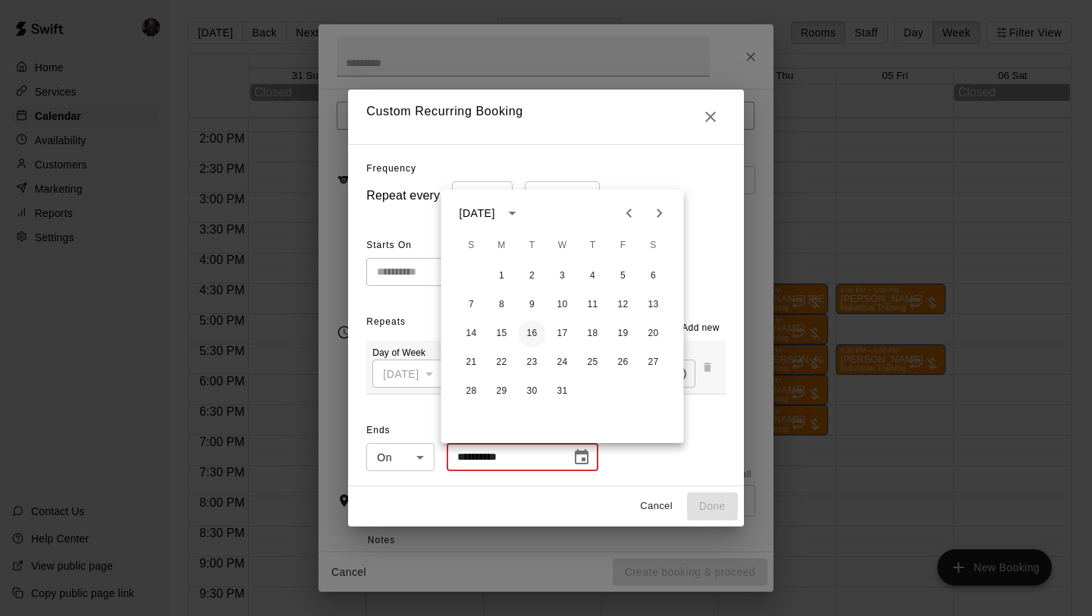
click at [541, 327] on button "16" at bounding box center [531, 333] width 27 height 27
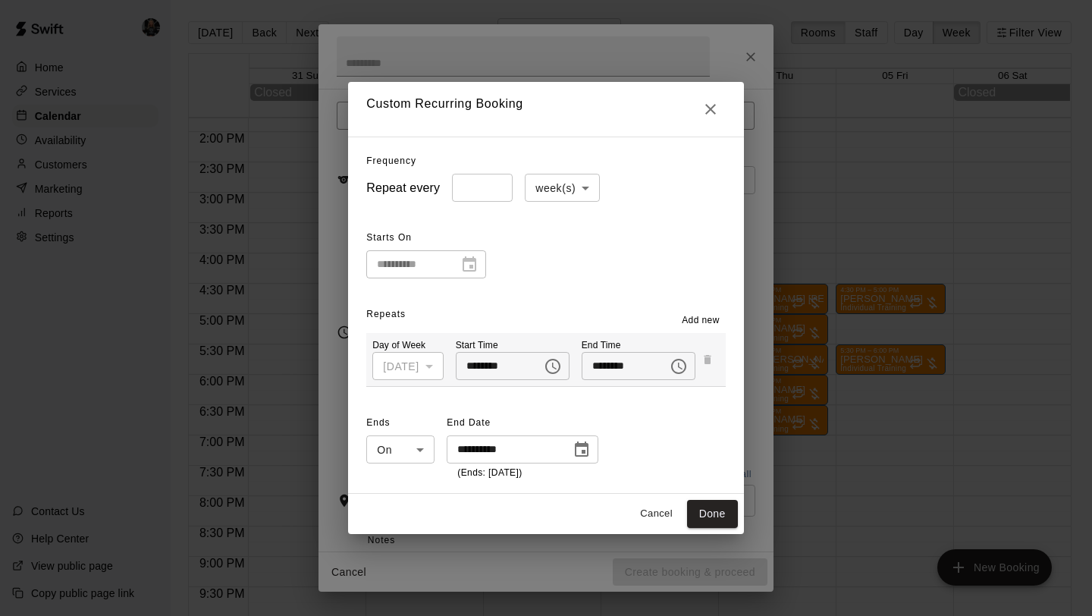
type input "**********"
click at [712, 508] on button "Done" at bounding box center [712, 514] width 51 height 28
type input "**********"
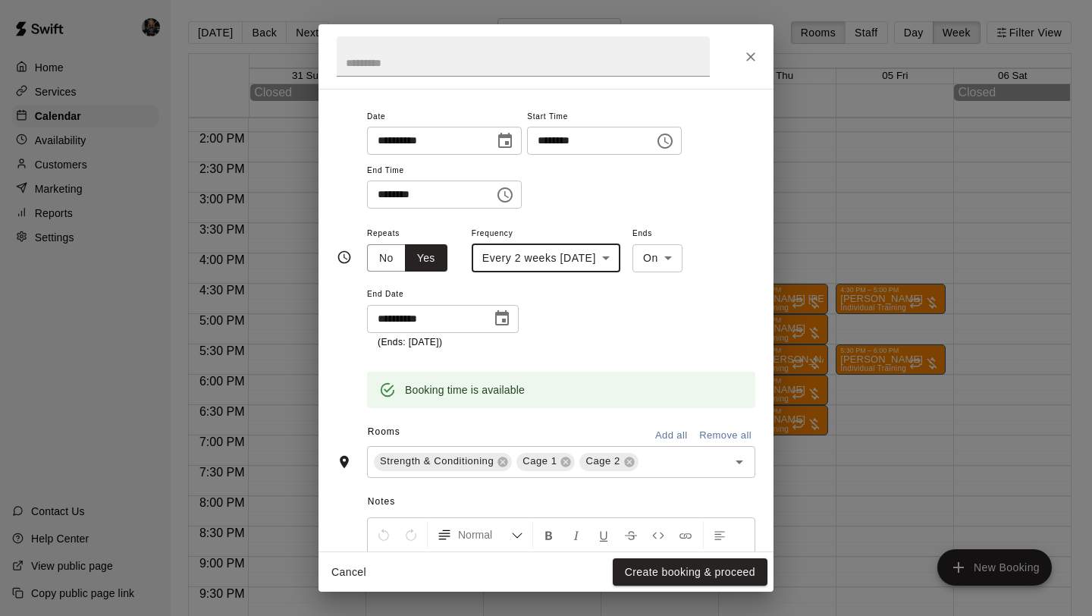
scroll to position [283, 0]
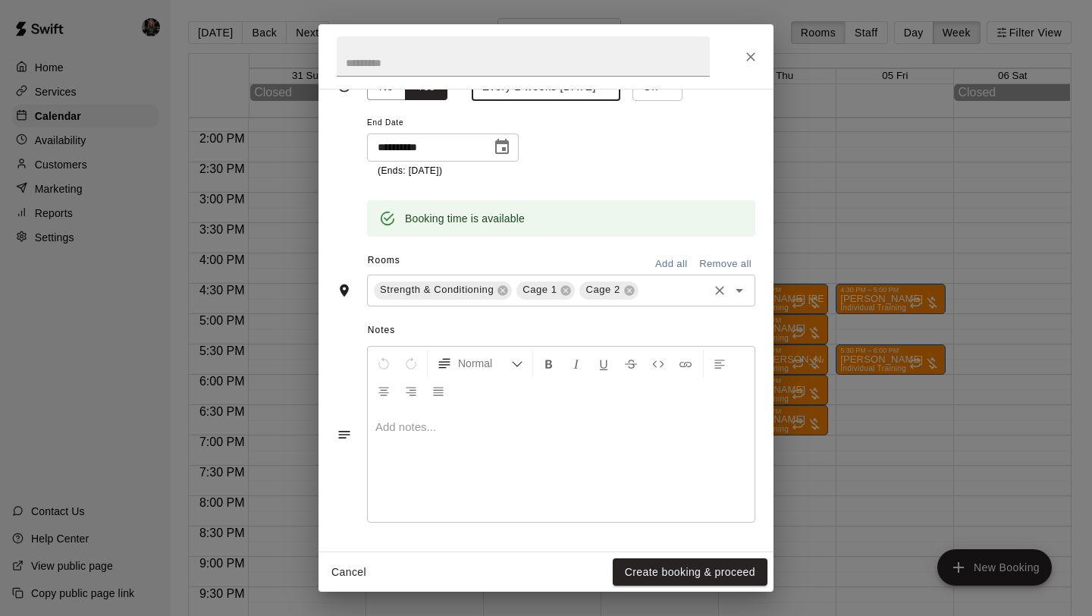
click at [509, 289] on div "Strength & Conditioning" at bounding box center [443, 290] width 138 height 18
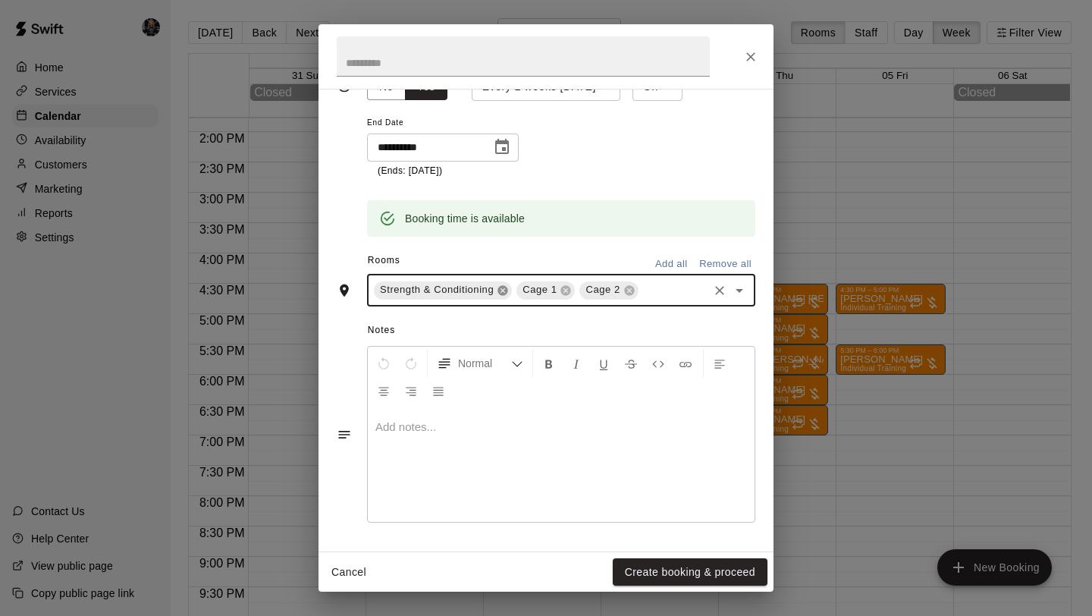
click at [505, 289] on icon at bounding box center [503, 290] width 10 height 10
click at [658, 572] on button "Create booking & proceed" at bounding box center [689, 572] width 155 height 28
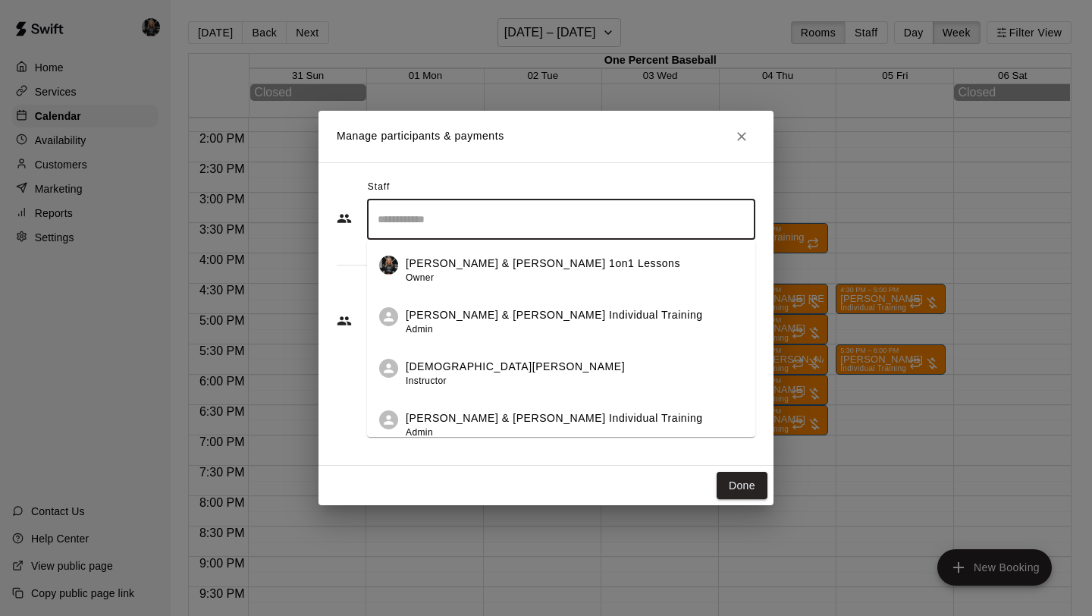
click at [431, 211] on input "Search staff" at bounding box center [561, 219] width 374 height 27
click at [450, 311] on p "[PERSON_NAME] & [PERSON_NAME] Individual Training" at bounding box center [554, 315] width 297 height 16
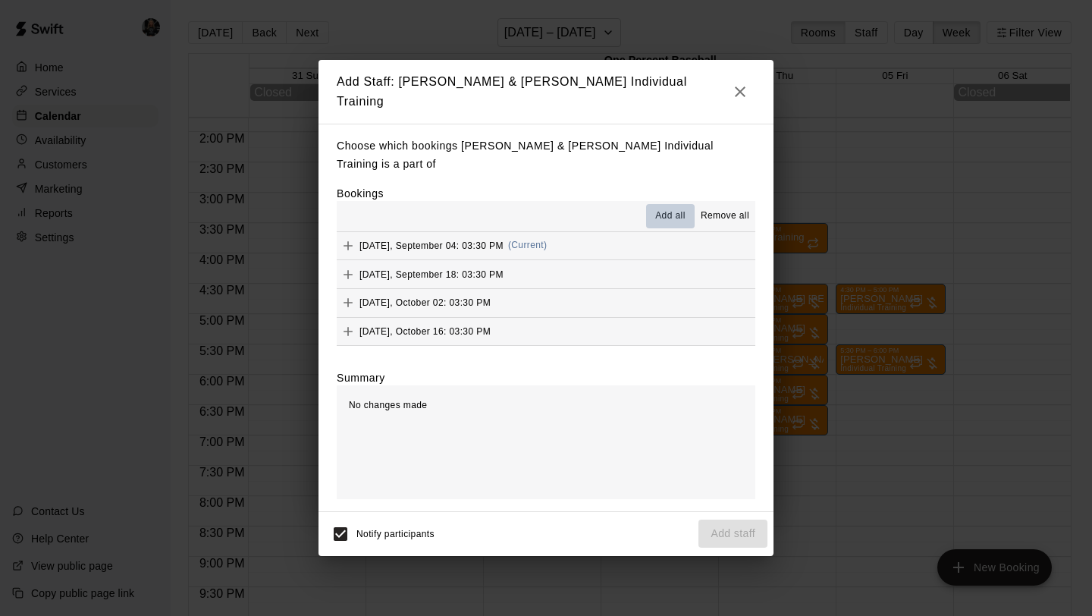
click at [663, 209] on span "Add all" at bounding box center [670, 215] width 30 height 15
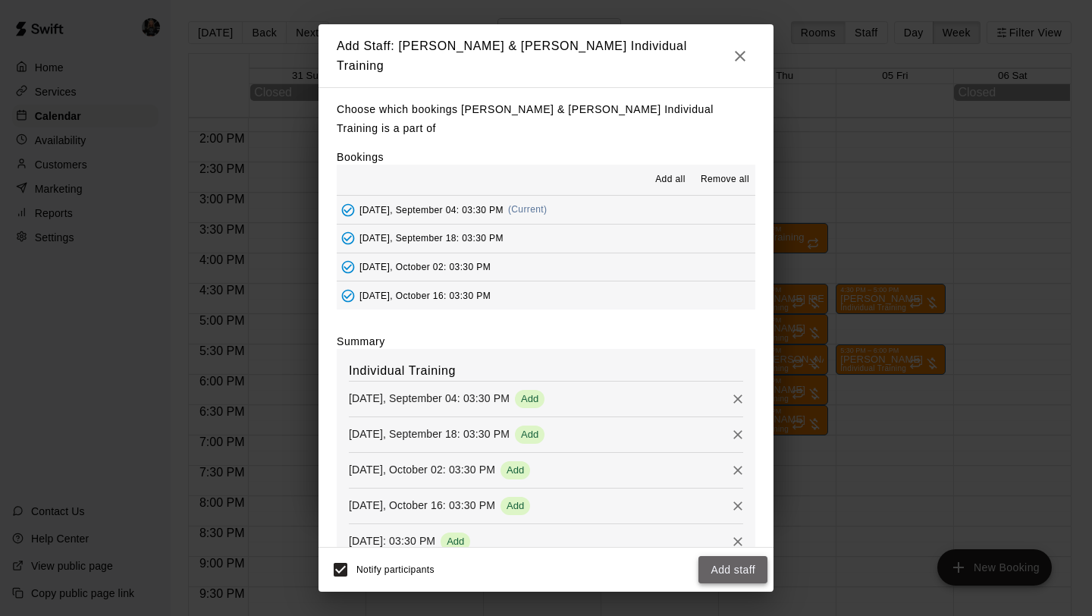
click at [726, 569] on button "Add staff" at bounding box center [732, 570] width 69 height 28
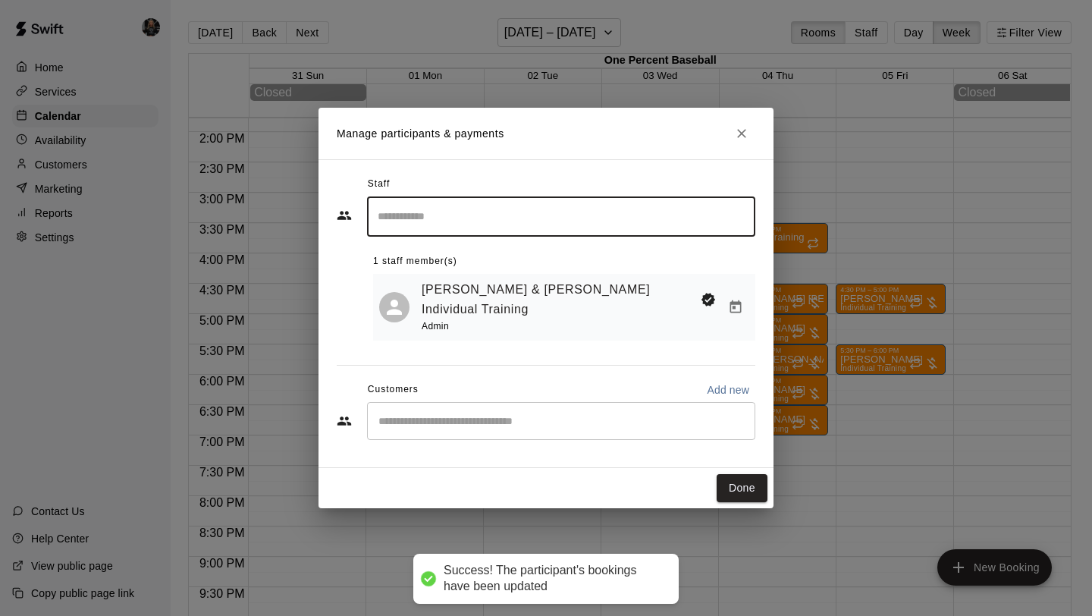
click at [536, 413] on input "Start typing to search customers..." at bounding box center [561, 420] width 374 height 15
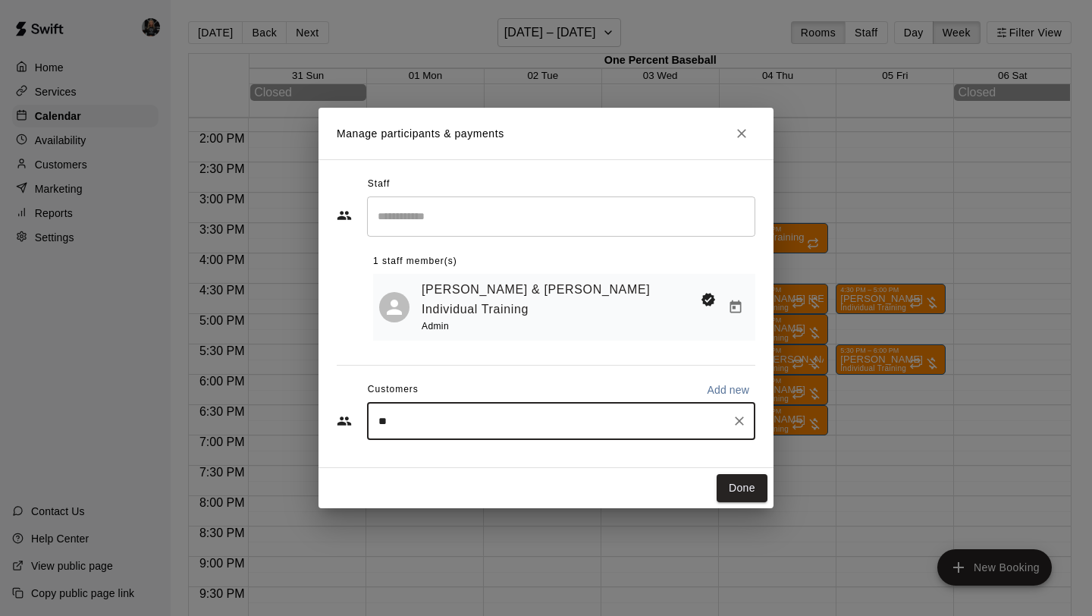
type input "***"
click at [462, 448] on div "[PERSON_NAME] [PERSON_NAME] [EMAIL_ADDRESS][DOMAIN_NAME]" at bounding box center [503, 448] width 189 height 33
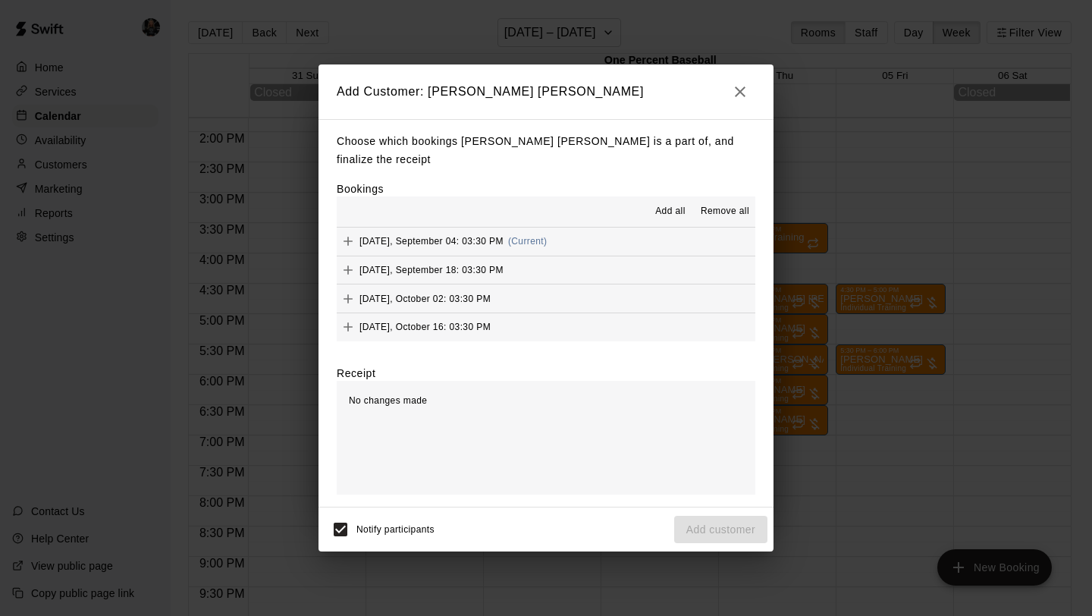
click at [673, 204] on span "Add all" at bounding box center [670, 211] width 30 height 15
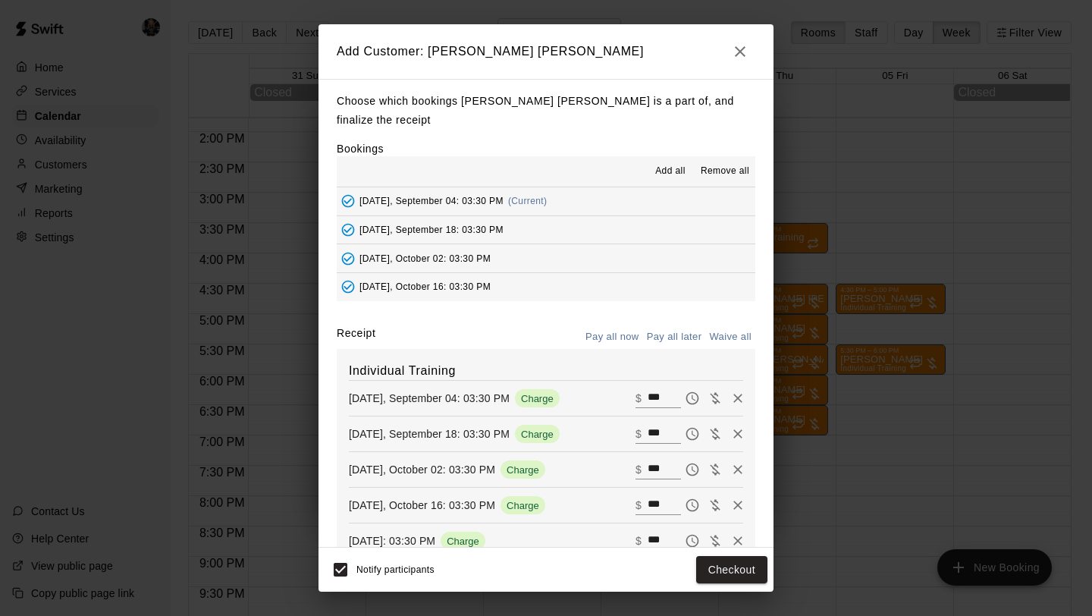
click at [676, 325] on button "Pay all later" at bounding box center [674, 336] width 63 height 23
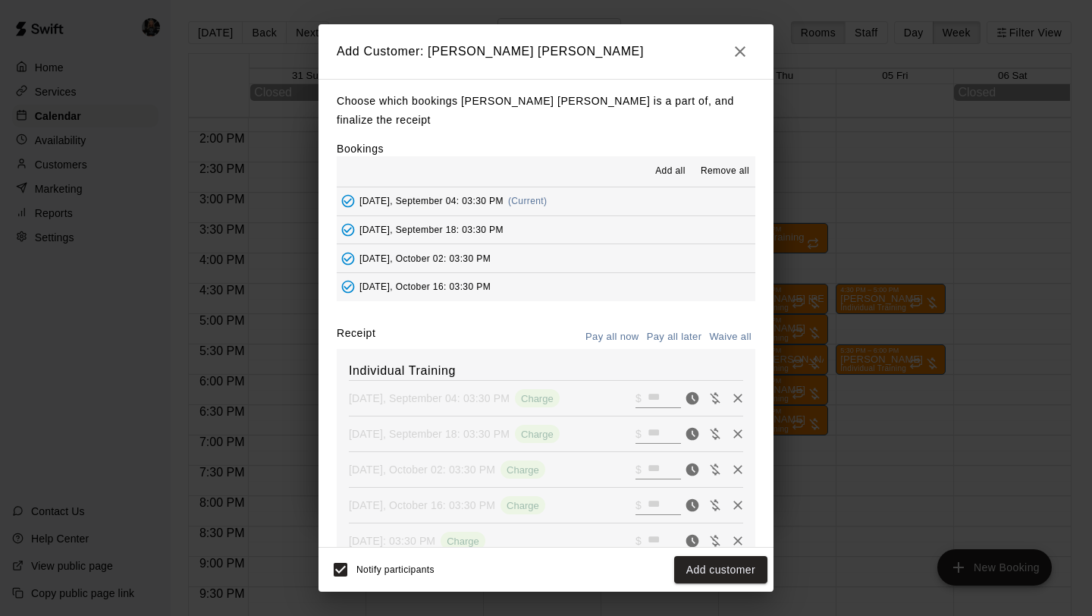
click at [729, 565] on button "Add customer" at bounding box center [720, 570] width 93 height 28
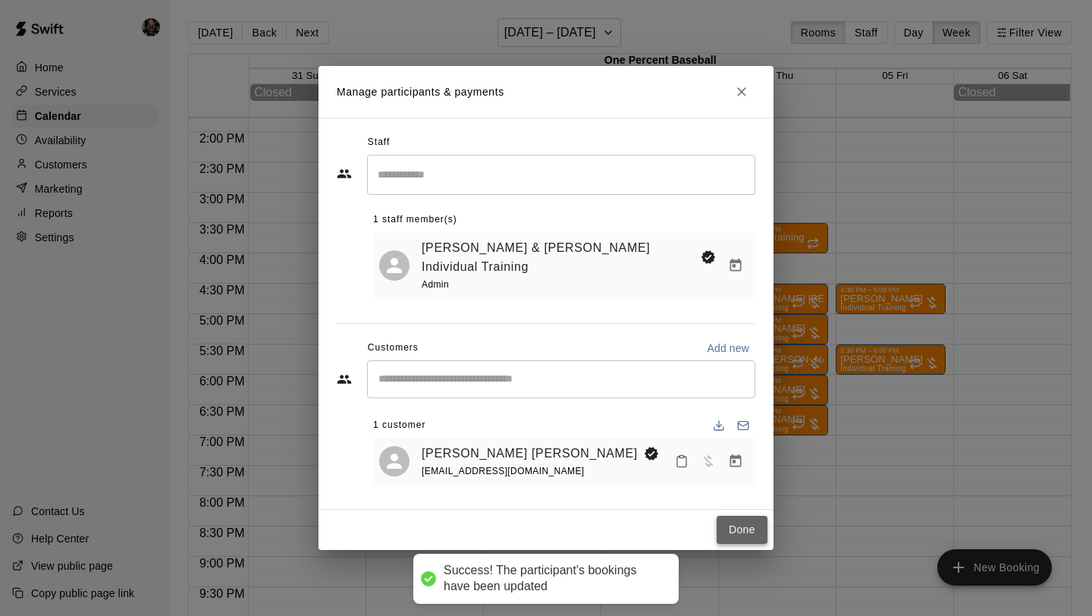
click at [742, 516] on button "Done" at bounding box center [741, 529] width 51 height 28
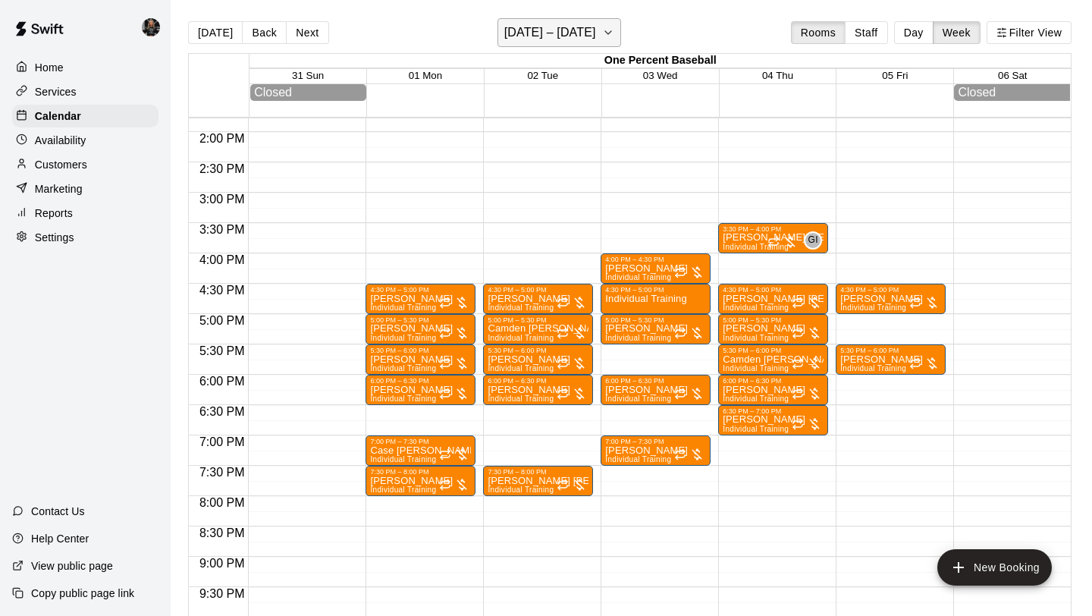
click at [526, 42] on h6 "[DATE] – [DATE]" at bounding box center [550, 32] width 92 height 21
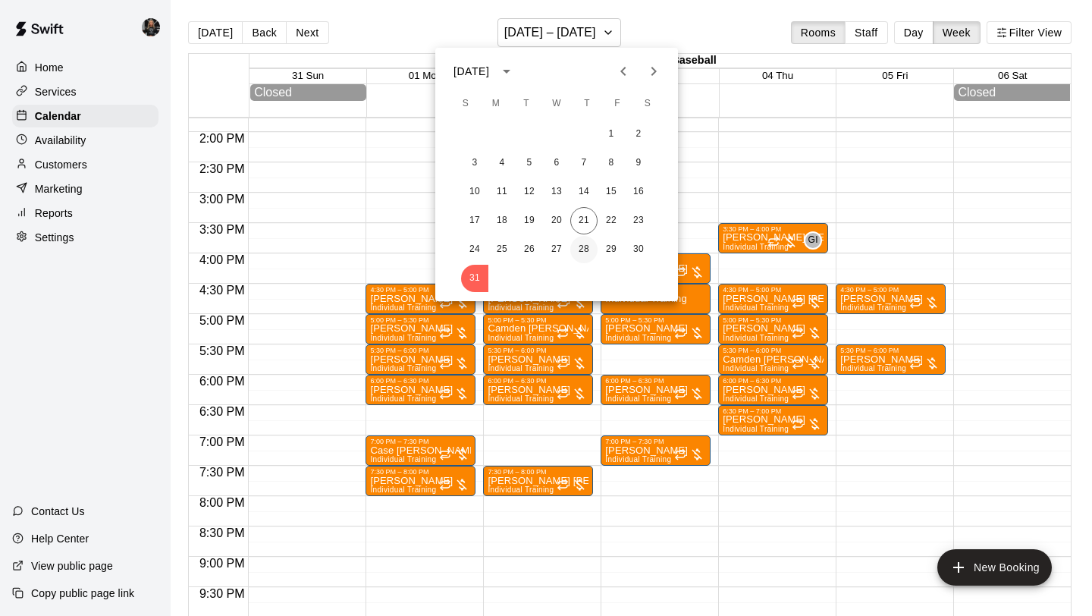
click at [585, 246] on button "28" at bounding box center [583, 249] width 27 height 27
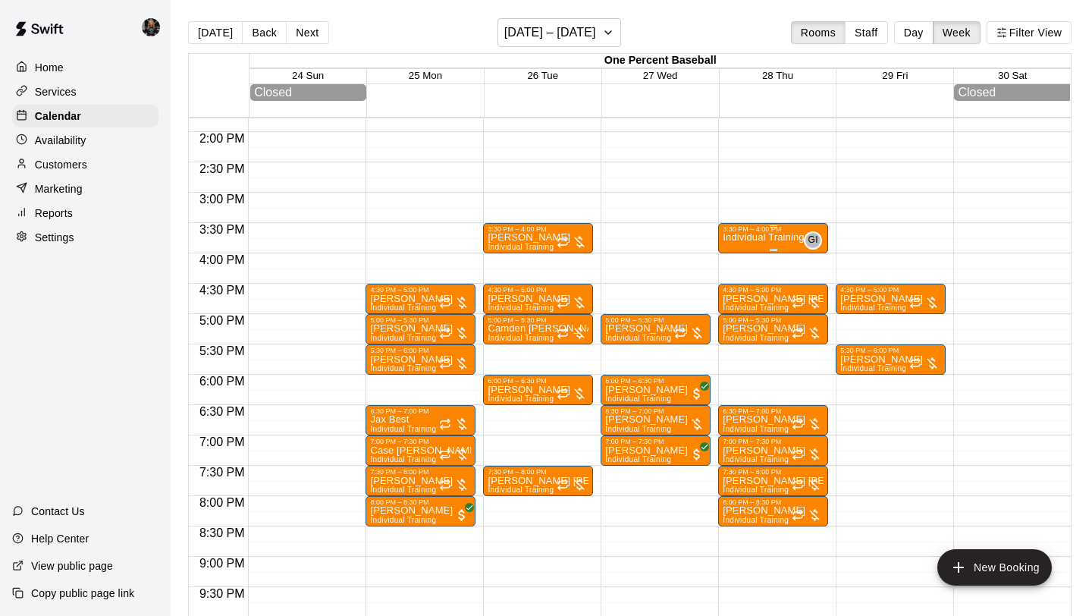
click at [761, 237] on p "Individual Training" at bounding box center [762, 237] width 81 height 0
click at [736, 290] on img "edit" at bounding box center [738, 290] width 17 height 17
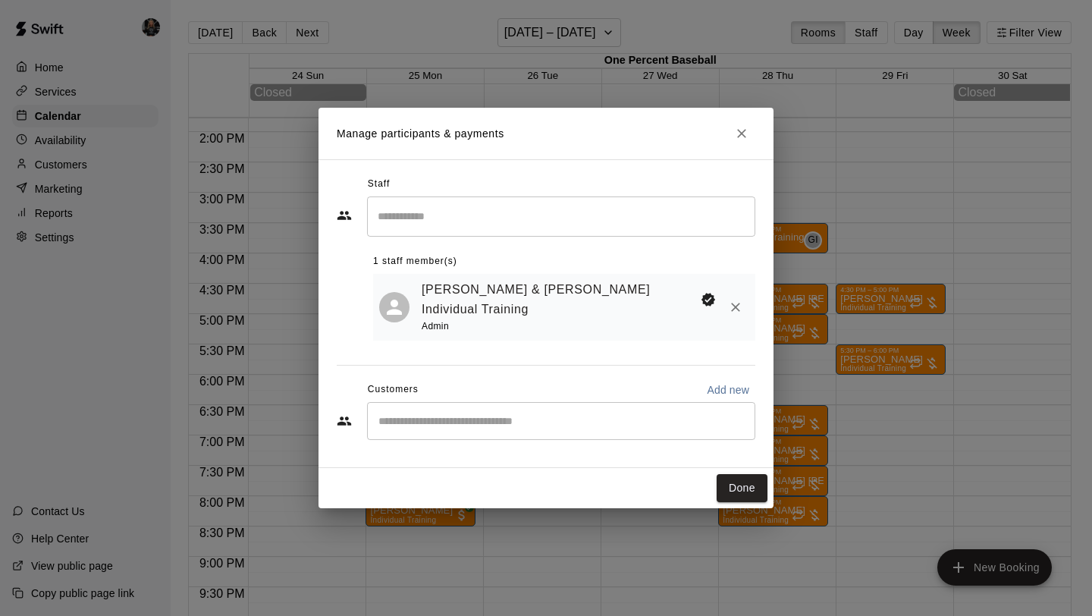
click at [499, 413] on input "Start typing to search customers..." at bounding box center [561, 420] width 374 height 15
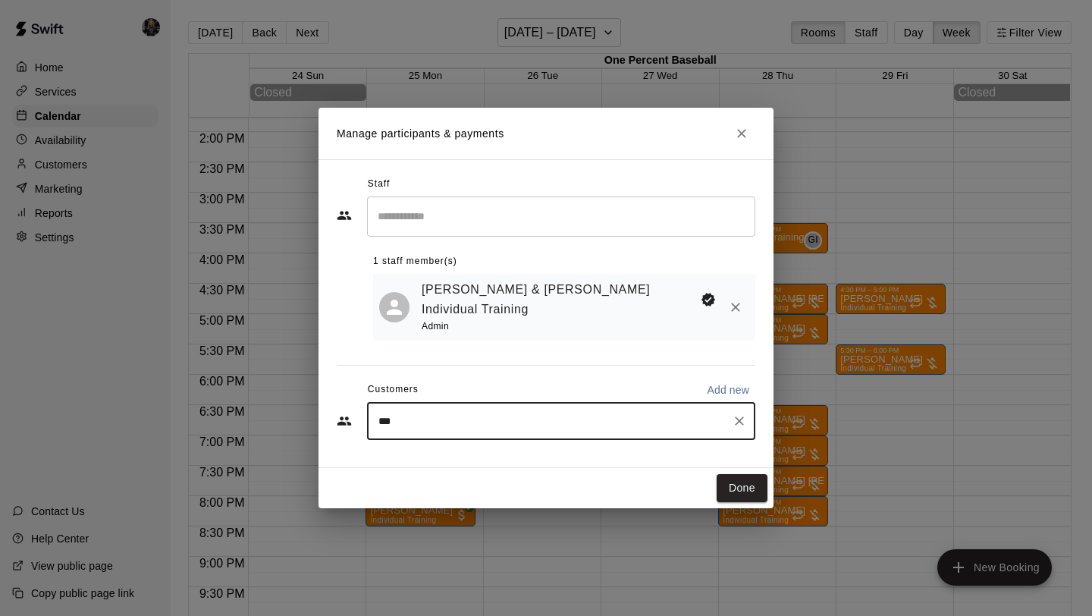
type input "****"
click at [493, 442] on div "[PERSON_NAME] [PERSON_NAME]" at bounding box center [503, 440] width 189 height 16
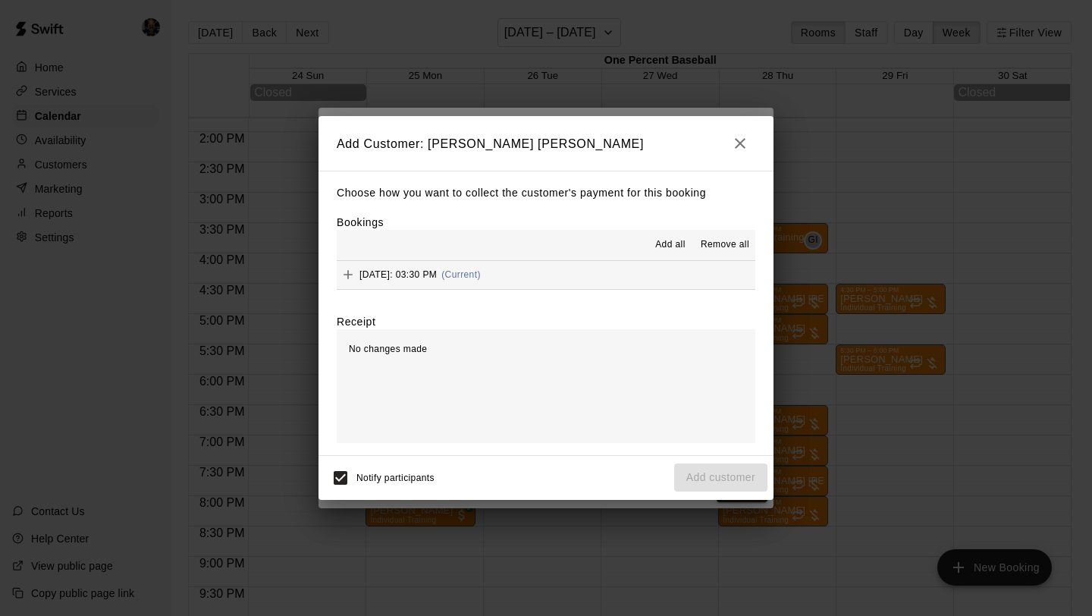
click at [672, 240] on span "Add all" at bounding box center [670, 244] width 30 height 15
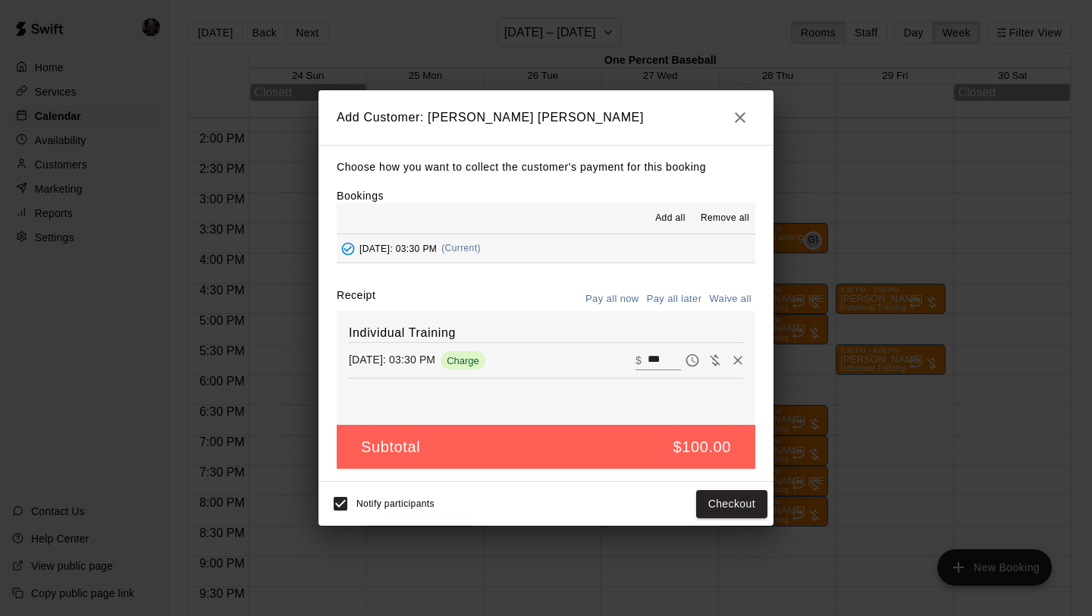
click at [677, 299] on button "Pay all later" at bounding box center [674, 298] width 63 height 23
click at [703, 503] on button "Add customer" at bounding box center [720, 504] width 93 height 28
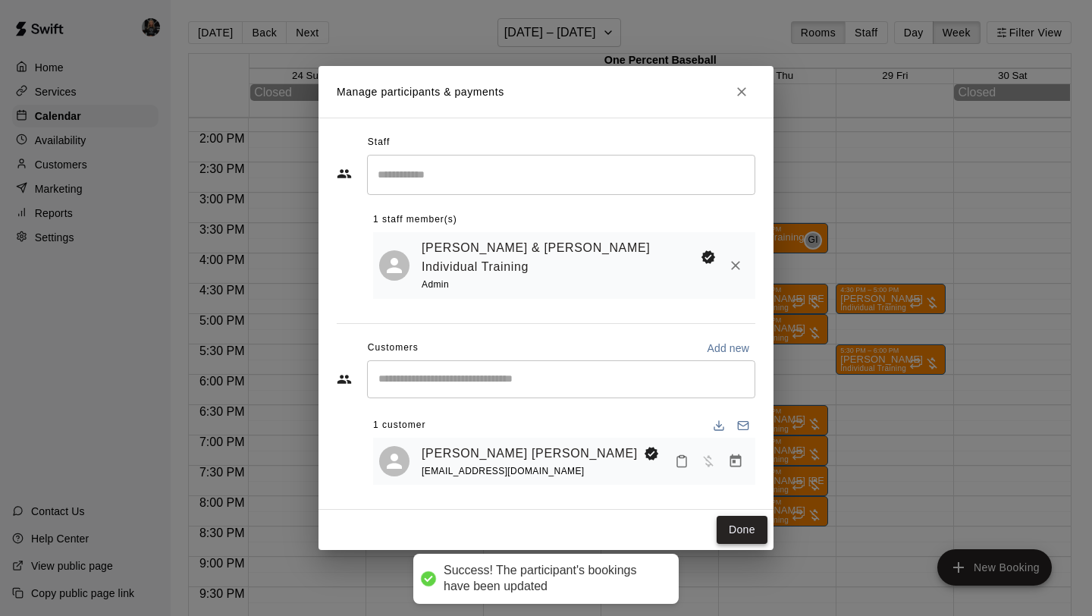
click at [734, 515] on button "Done" at bounding box center [741, 529] width 51 height 28
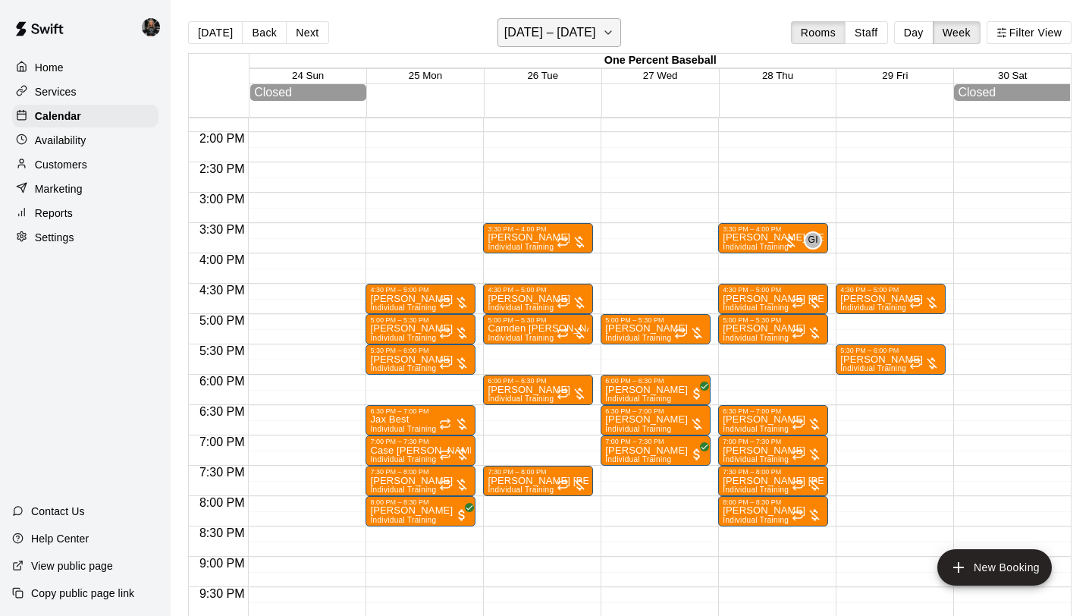
click at [572, 33] on h6 "[DATE] – [DATE]" at bounding box center [550, 32] width 92 height 21
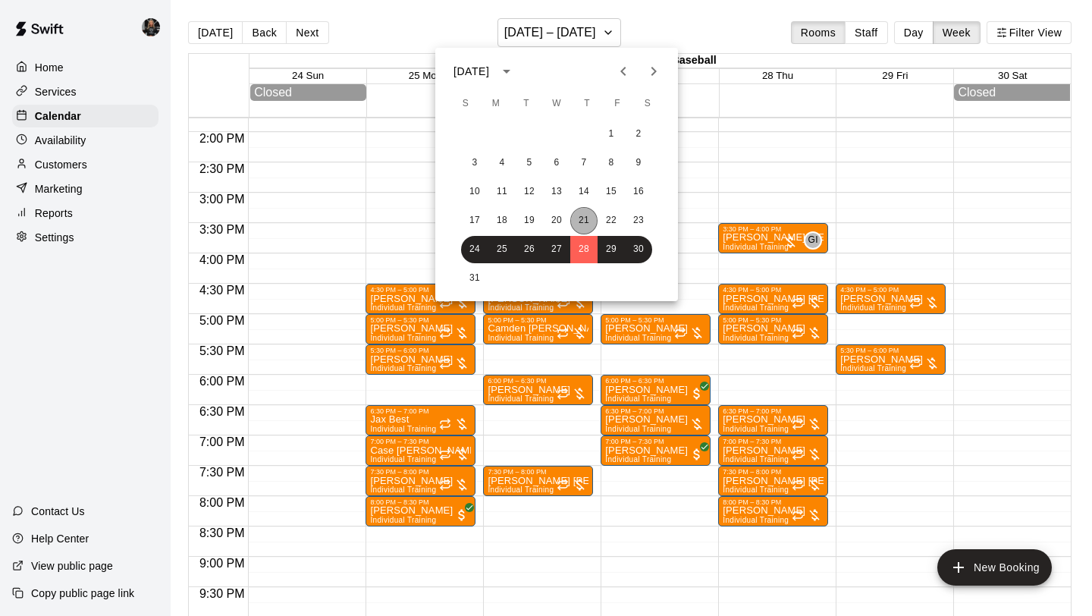
click at [578, 223] on button "21" at bounding box center [583, 220] width 27 height 27
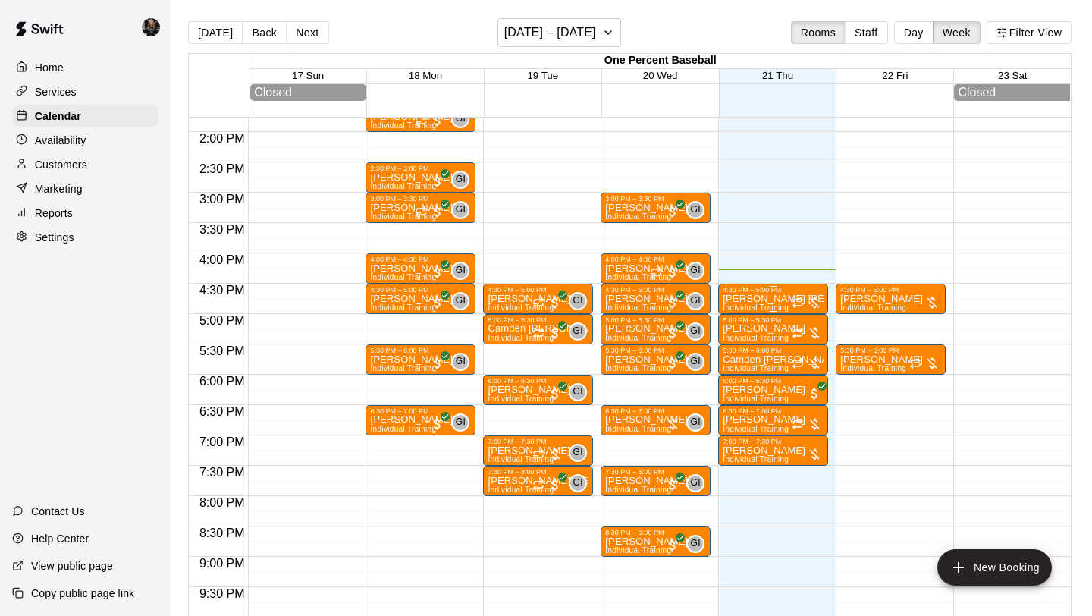
click at [748, 299] on p "[PERSON_NAME] [PERSON_NAME]" at bounding box center [772, 299] width 101 height 0
click at [731, 369] on div at bounding box center [738, 351] width 30 height 102
click at [731, 379] on icon "delete" at bounding box center [738, 387] width 18 height 18
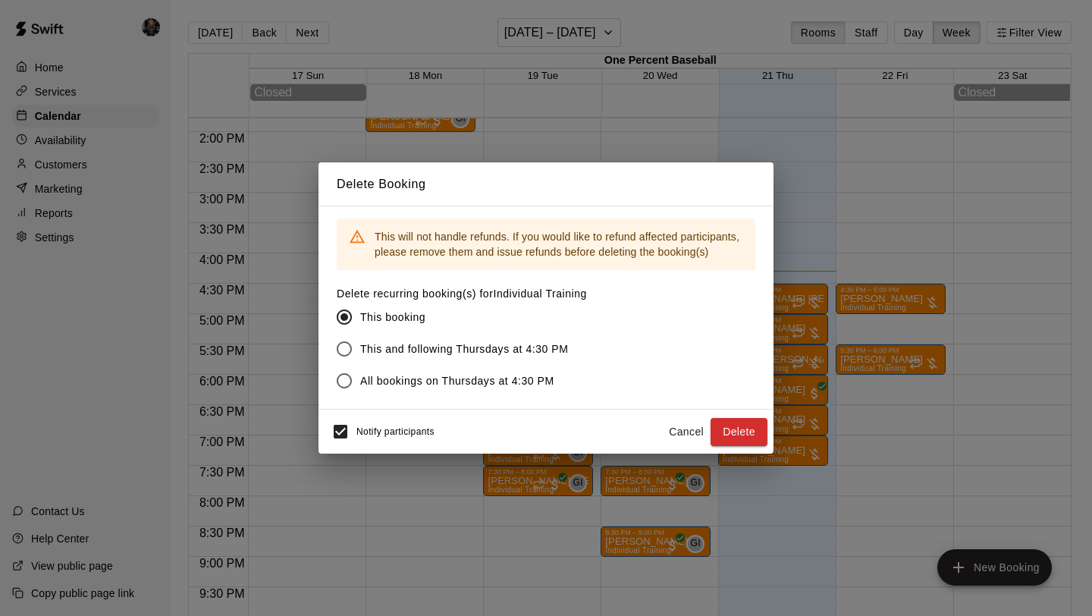
click at [676, 426] on button "Cancel" at bounding box center [686, 432] width 49 height 28
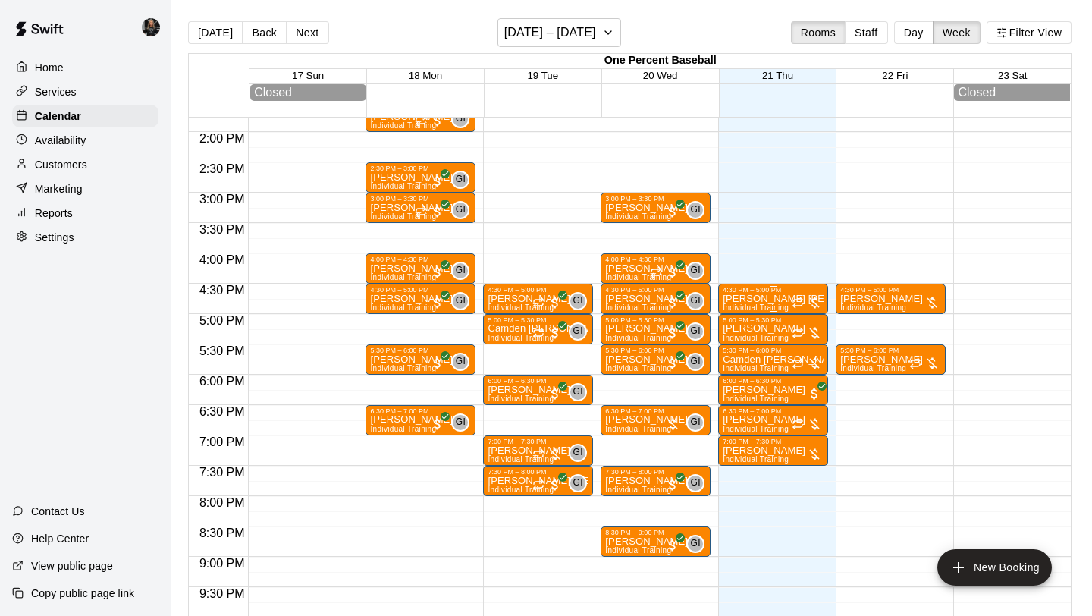
click at [751, 293] on div "4:30 PM – 5:00 PM" at bounding box center [772, 290] width 101 height 8
click at [739, 374] on icon "delete" at bounding box center [738, 375] width 11 height 14
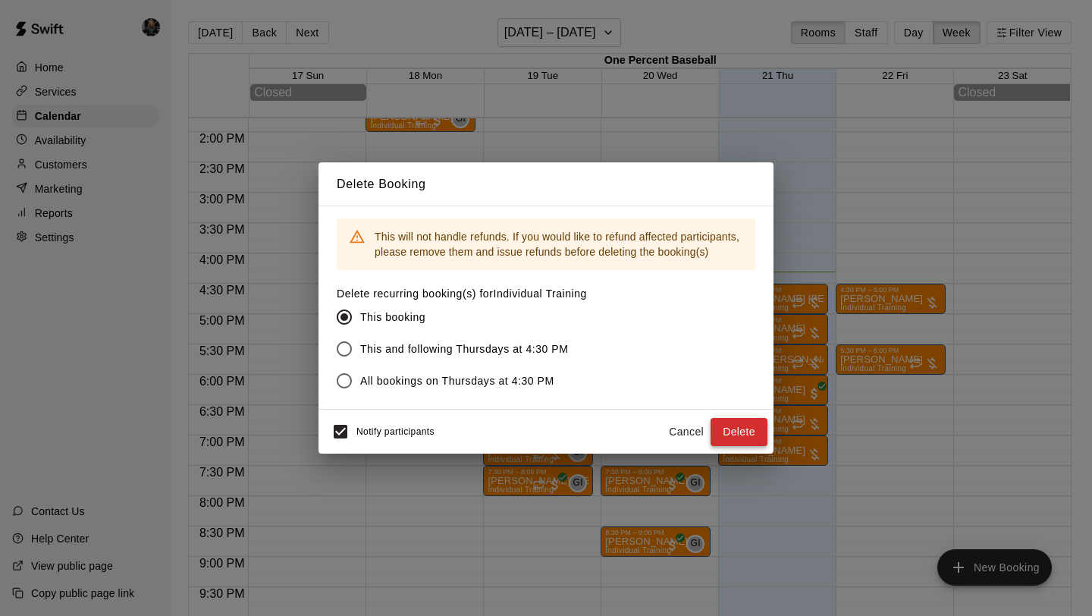
click at [746, 439] on button "Delete" at bounding box center [738, 432] width 57 height 28
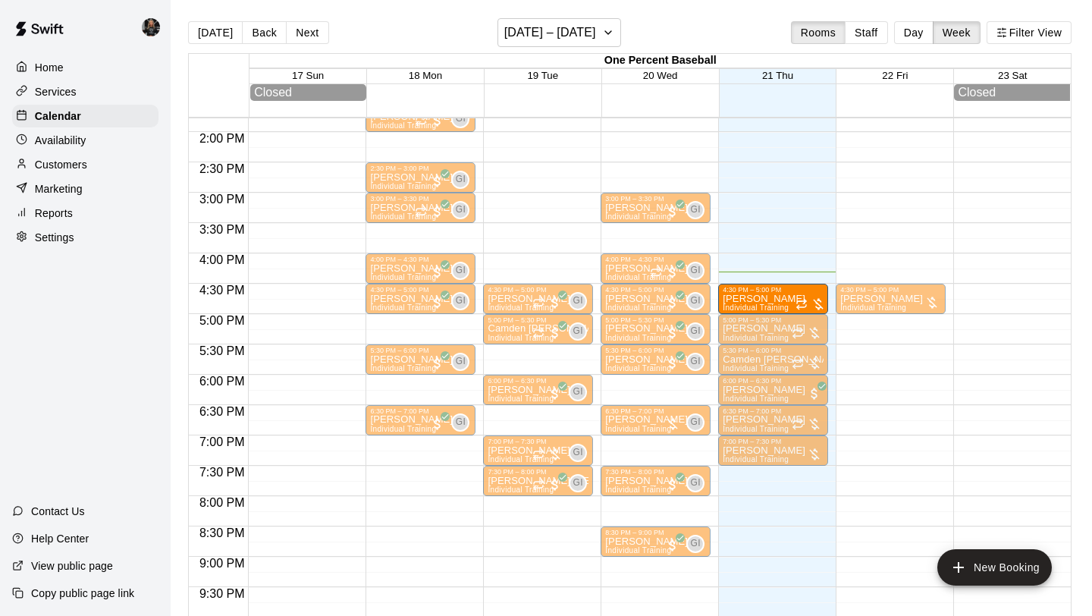
drag, startPoint x: 894, startPoint y: 370, endPoint x: 791, endPoint y: 312, distance: 117.4
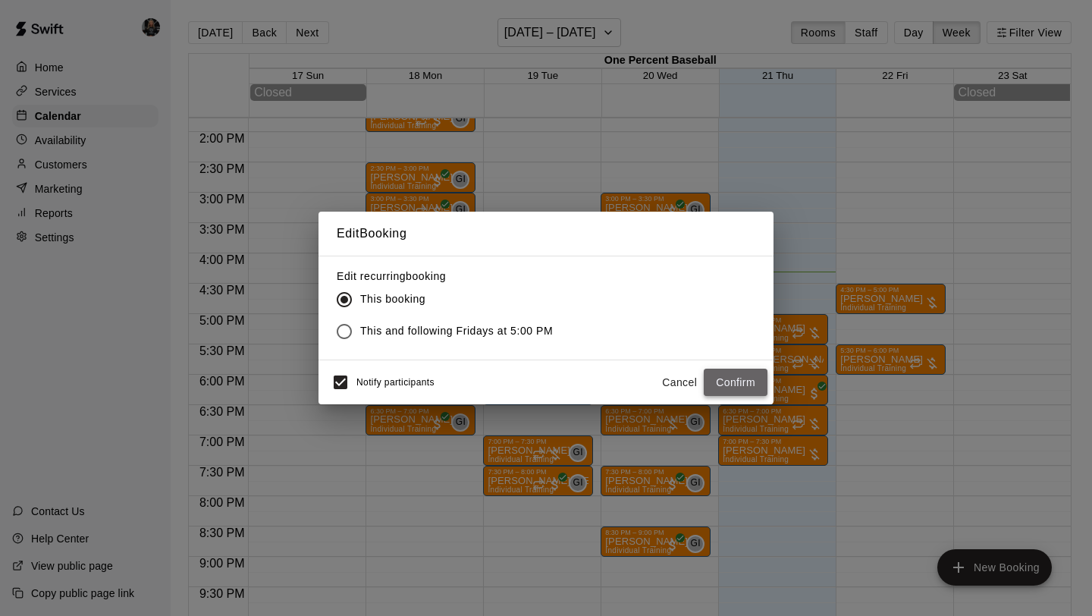
click at [739, 384] on button "Confirm" at bounding box center [735, 382] width 64 height 28
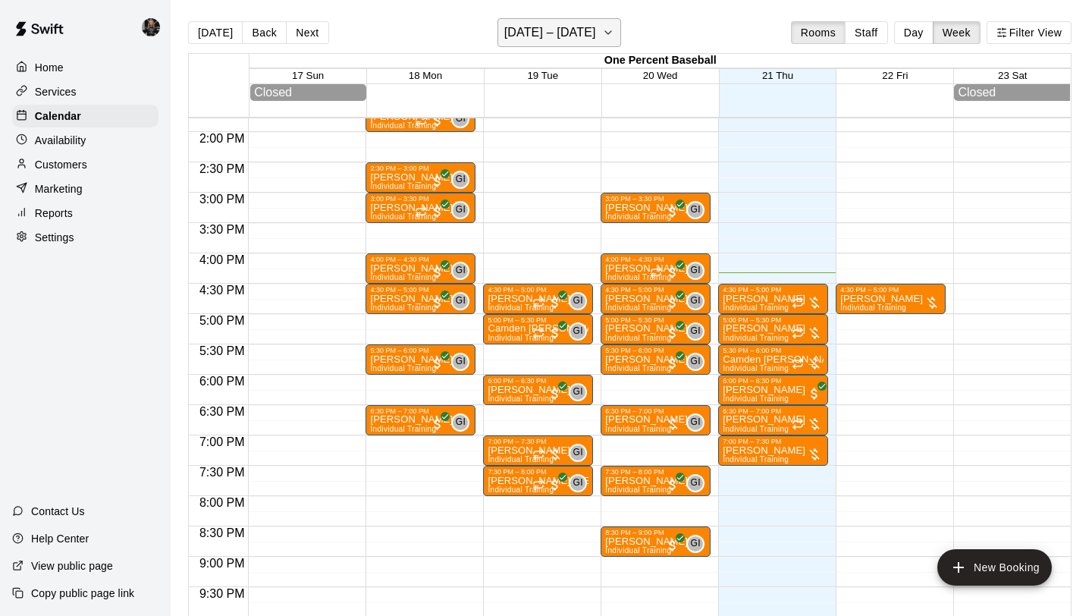
click at [575, 31] on h6 "[DATE] – [DATE]" at bounding box center [550, 32] width 92 height 21
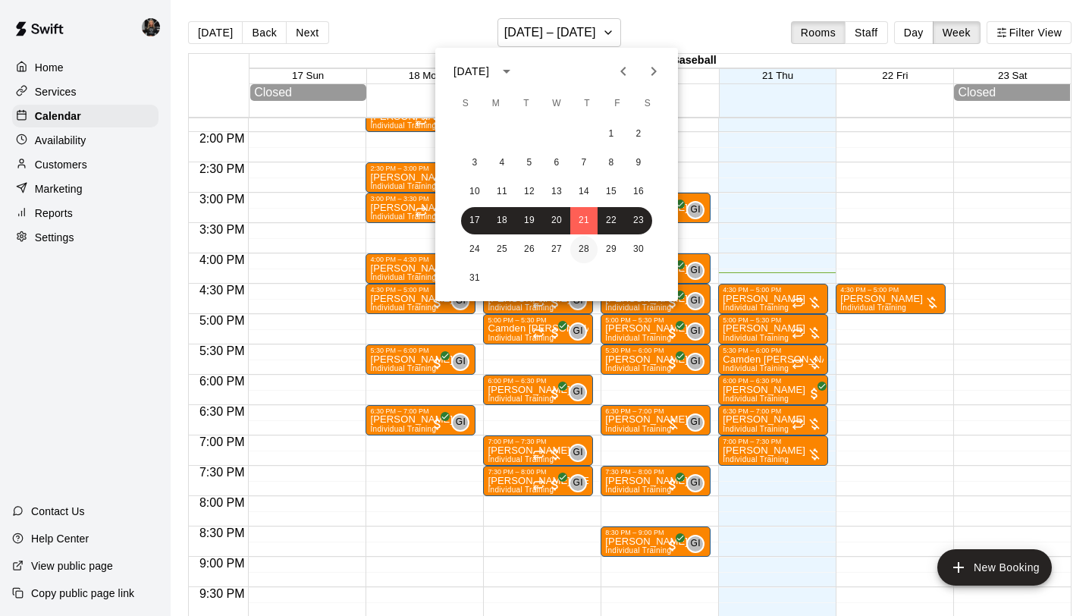
click at [585, 252] on button "28" at bounding box center [583, 249] width 27 height 27
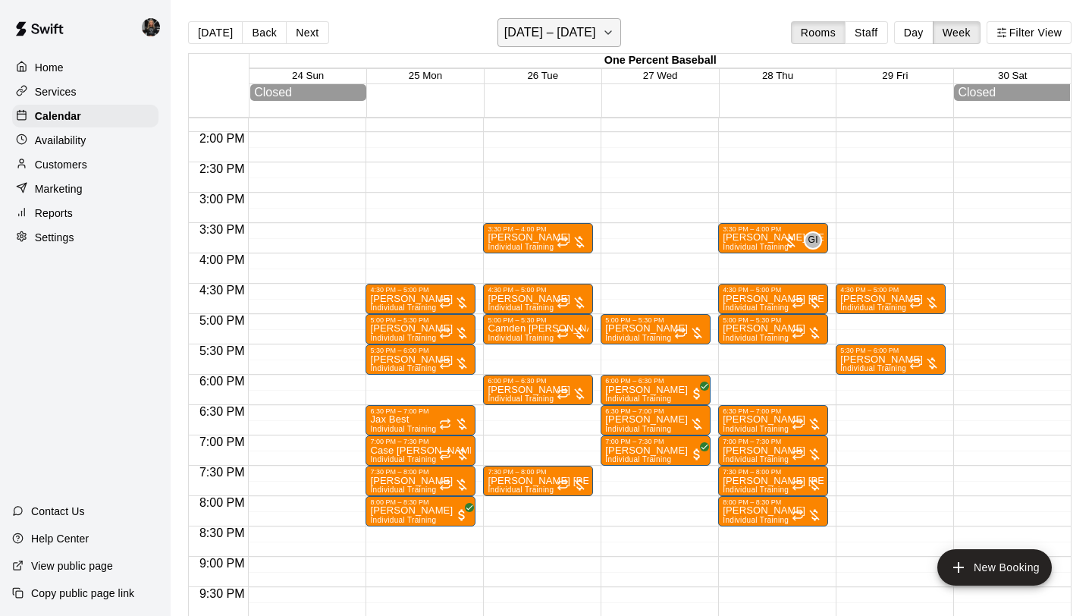
click at [559, 40] on h6 "[DATE] – [DATE]" at bounding box center [550, 32] width 92 height 21
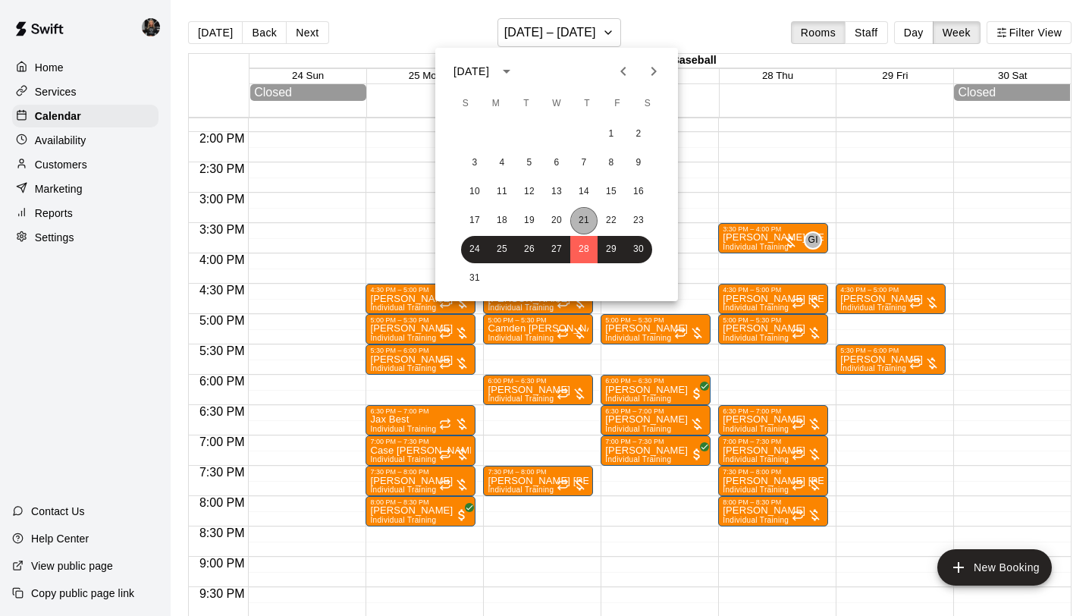
click at [578, 221] on button "21" at bounding box center [583, 220] width 27 height 27
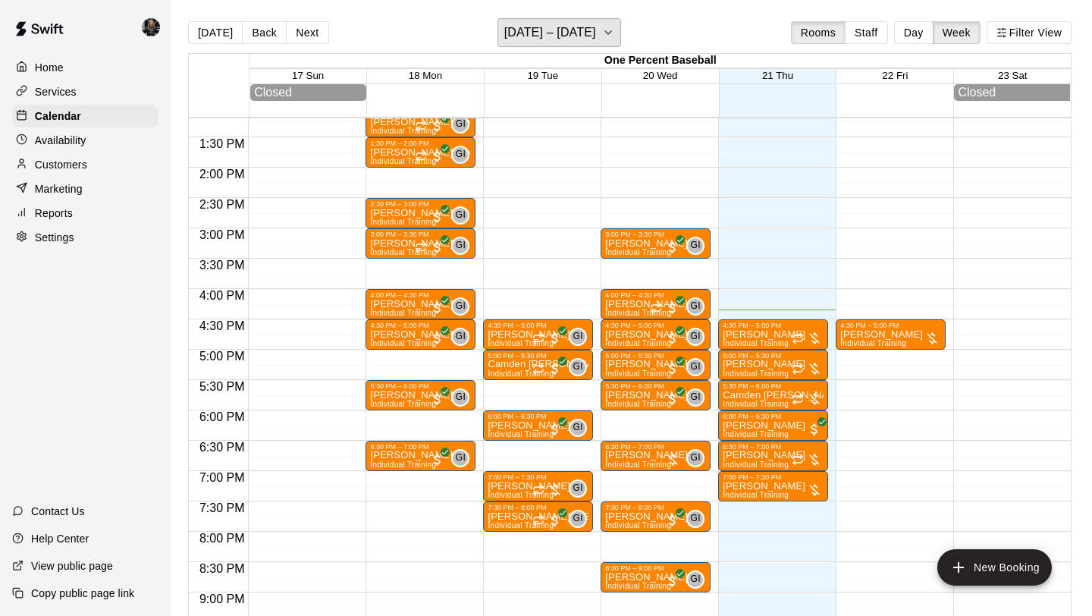
scroll to position [799, 0]
